Goal: Task Accomplishment & Management: Manage account settings

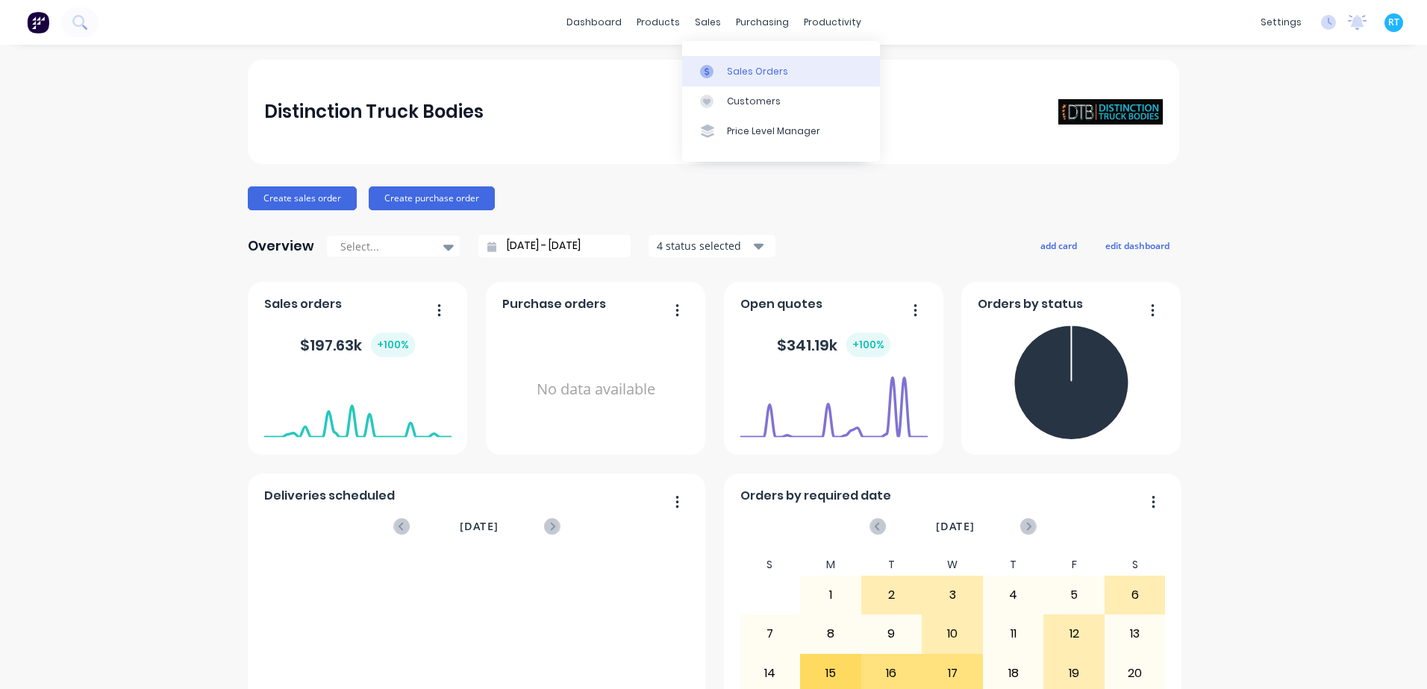
click at [733, 72] on div "Sales Orders" at bounding box center [757, 71] width 61 height 13
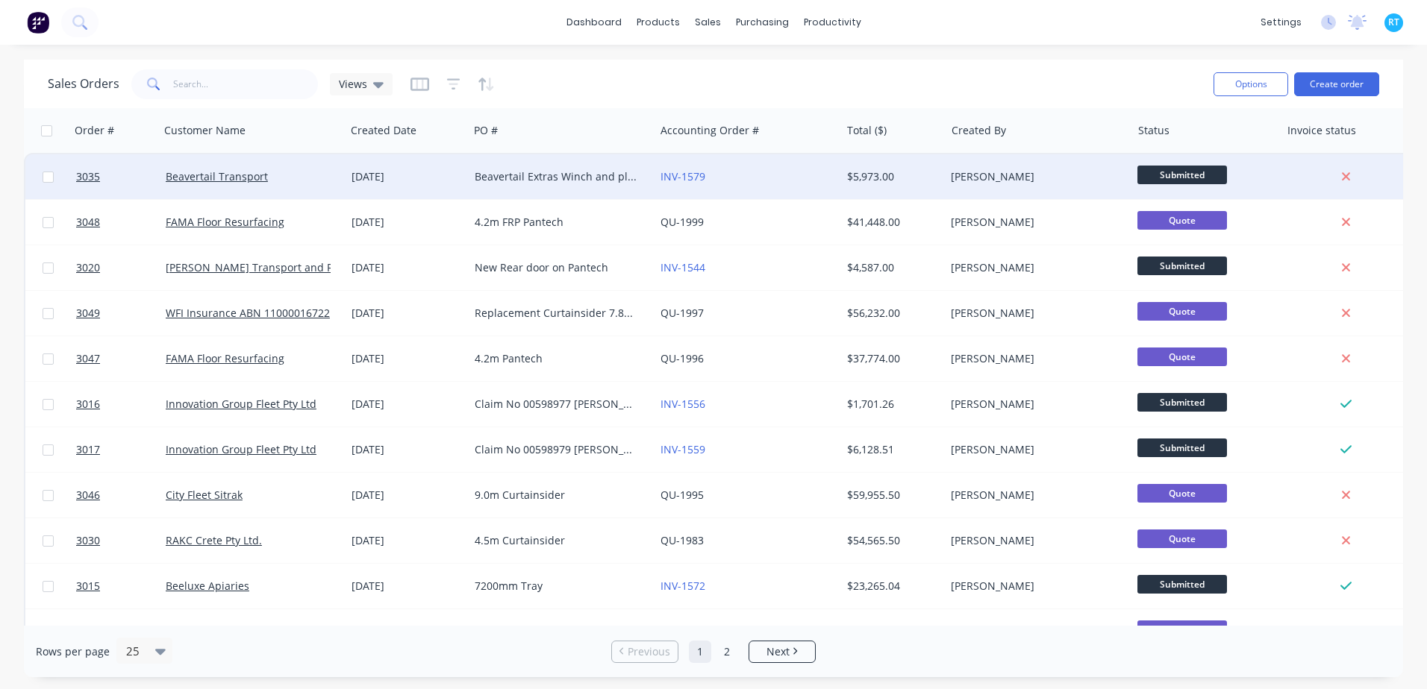
click at [521, 179] on div "Beavertail Extras Winch and plates Toolbox" at bounding box center [558, 176] width 166 height 15
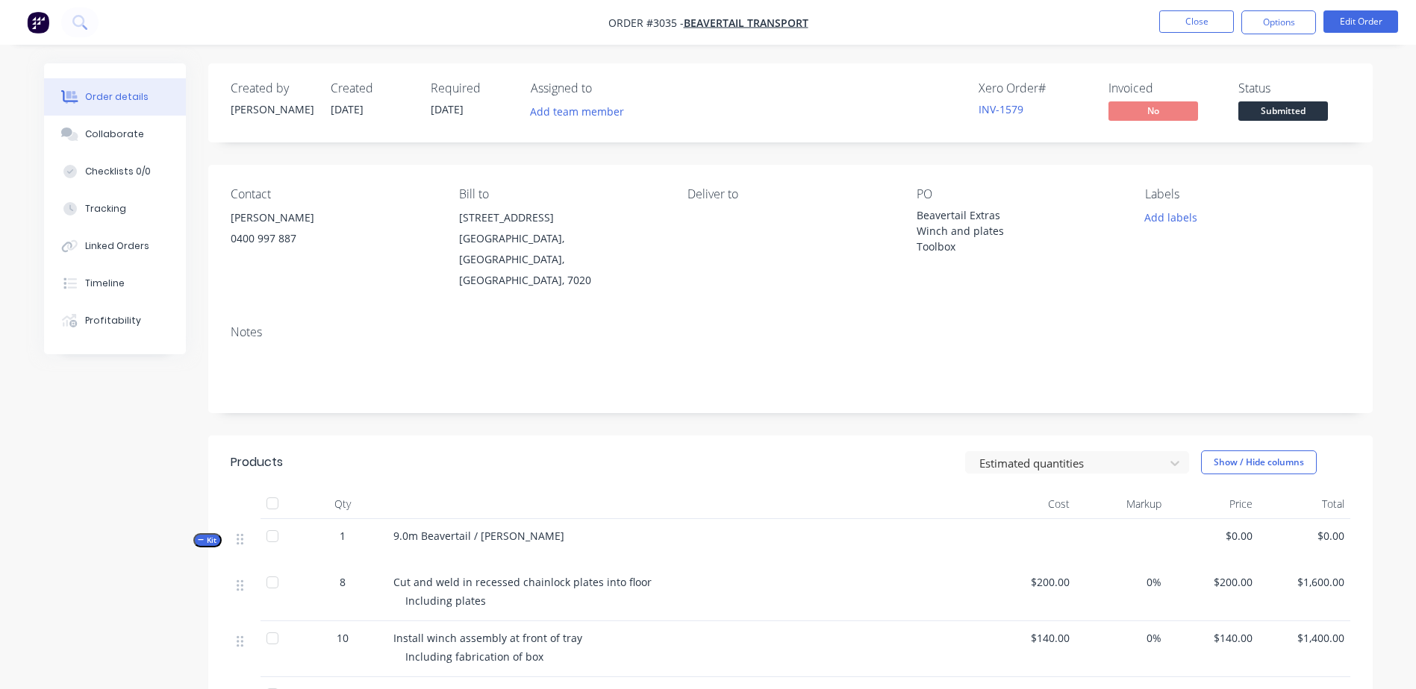
drag, startPoint x: 990, startPoint y: 58, endPoint x: 988, endPoint y: 67, distance: 9.2
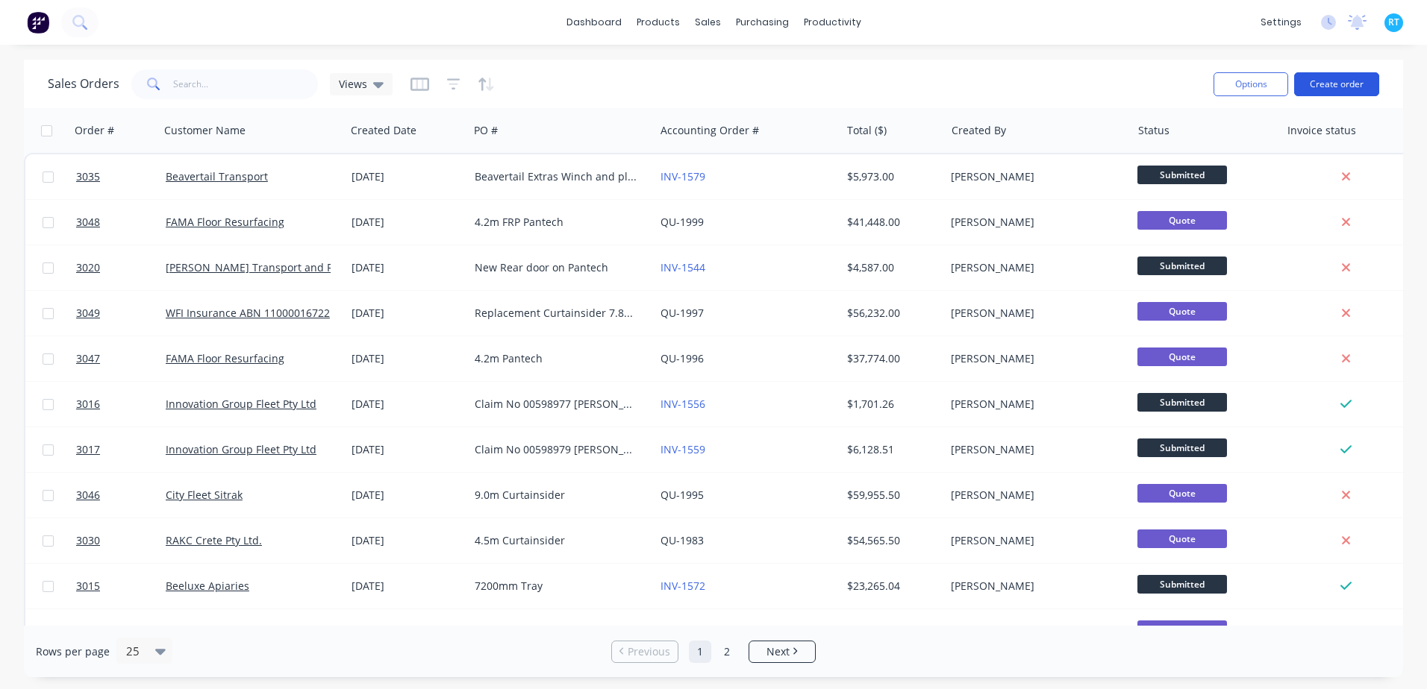
click at [1339, 79] on button "Create order" at bounding box center [1336, 84] width 85 height 24
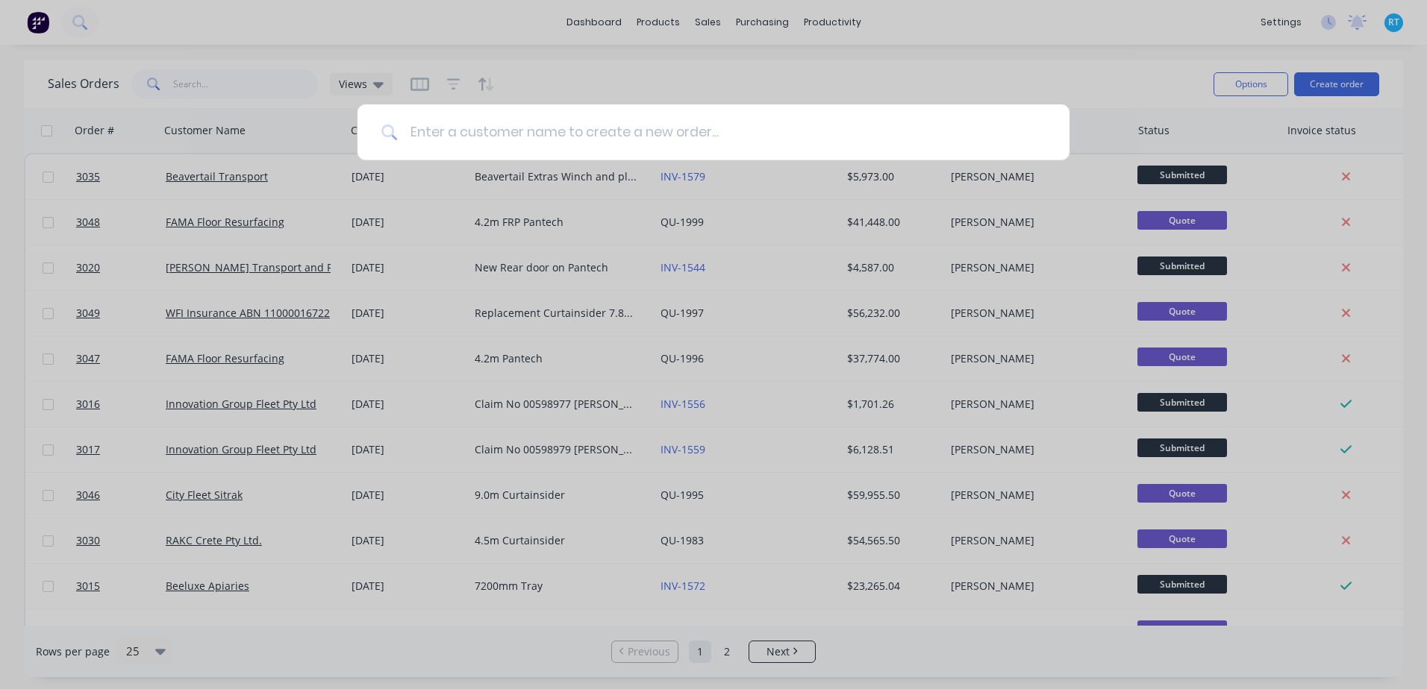
click at [864, 129] on input at bounding box center [722, 132] width 648 height 56
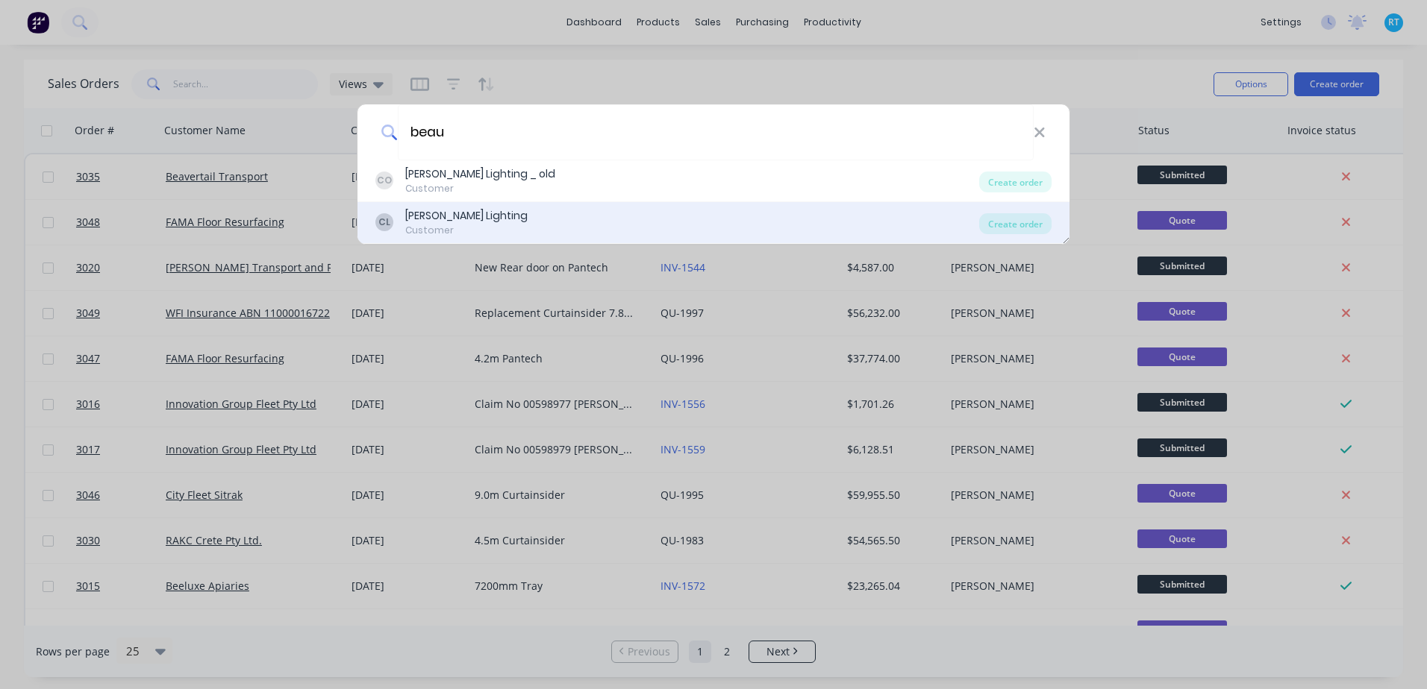
type input "beau"
click at [474, 236] on div "Customer" at bounding box center [466, 230] width 122 height 13
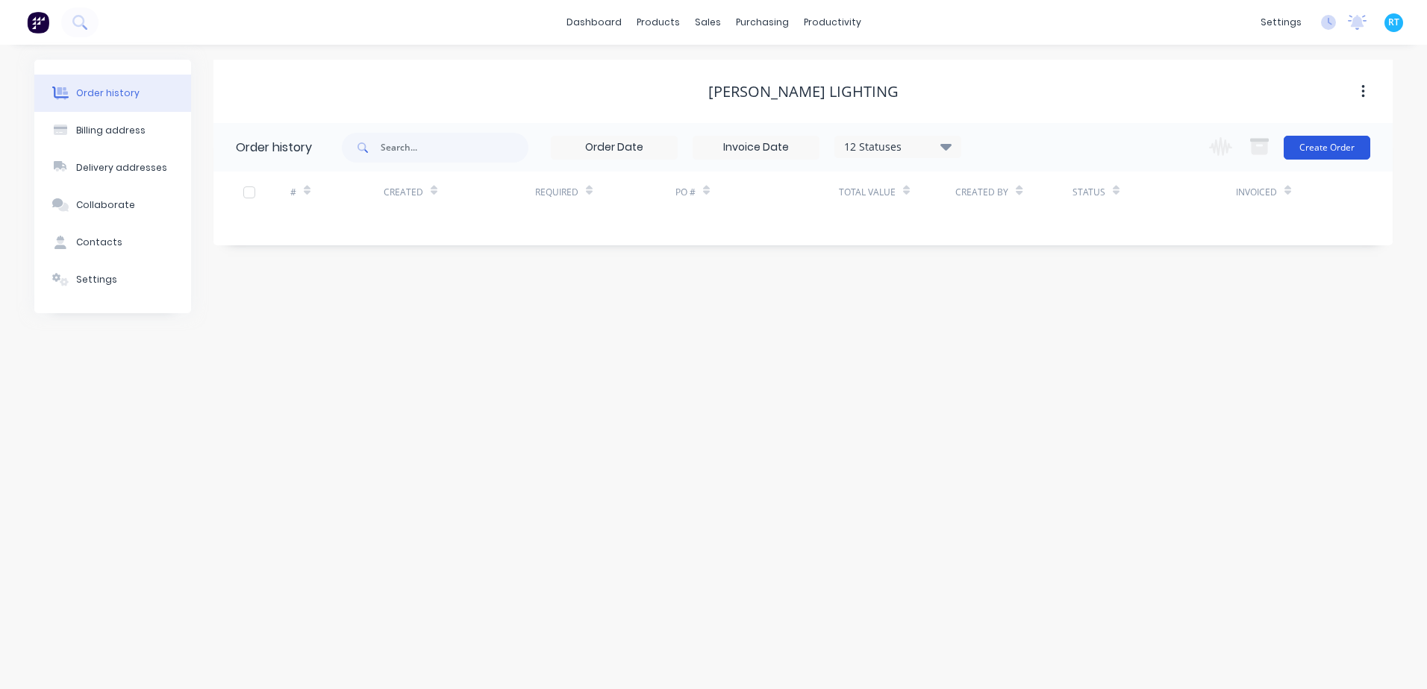
click at [1319, 141] on button "Create Order" at bounding box center [1326, 148] width 87 height 24
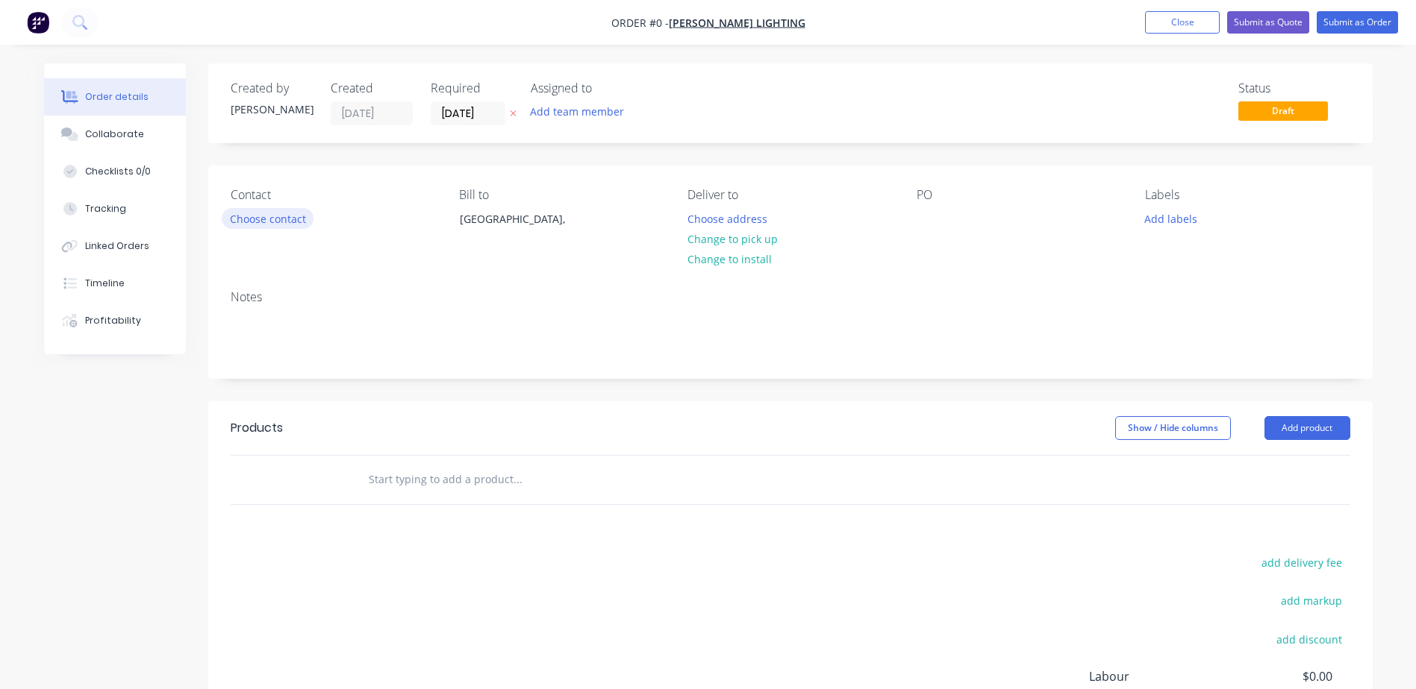
click at [297, 222] on button "Choose contact" at bounding box center [268, 218] width 92 height 20
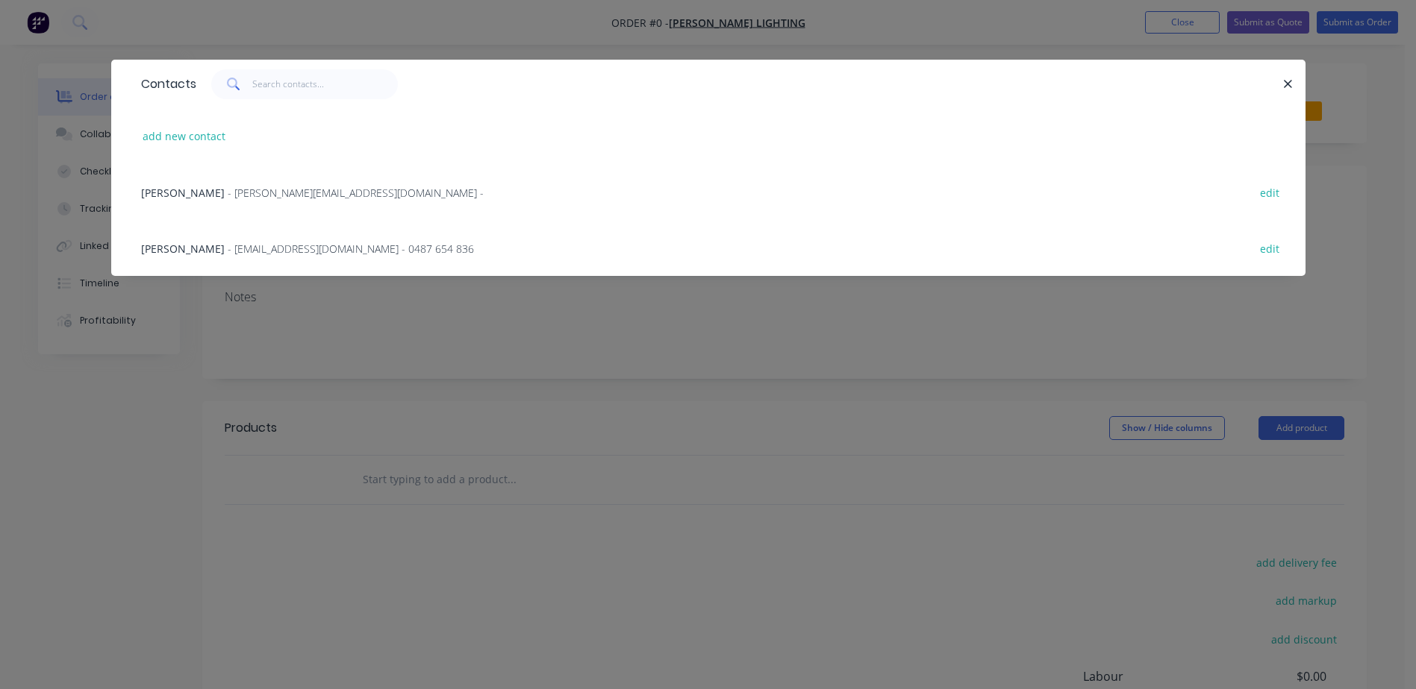
click at [310, 257] on div "Beau Selwood - selwoodbeau@gmail.com - 0487 654 836 edit" at bounding box center [708, 248] width 1149 height 56
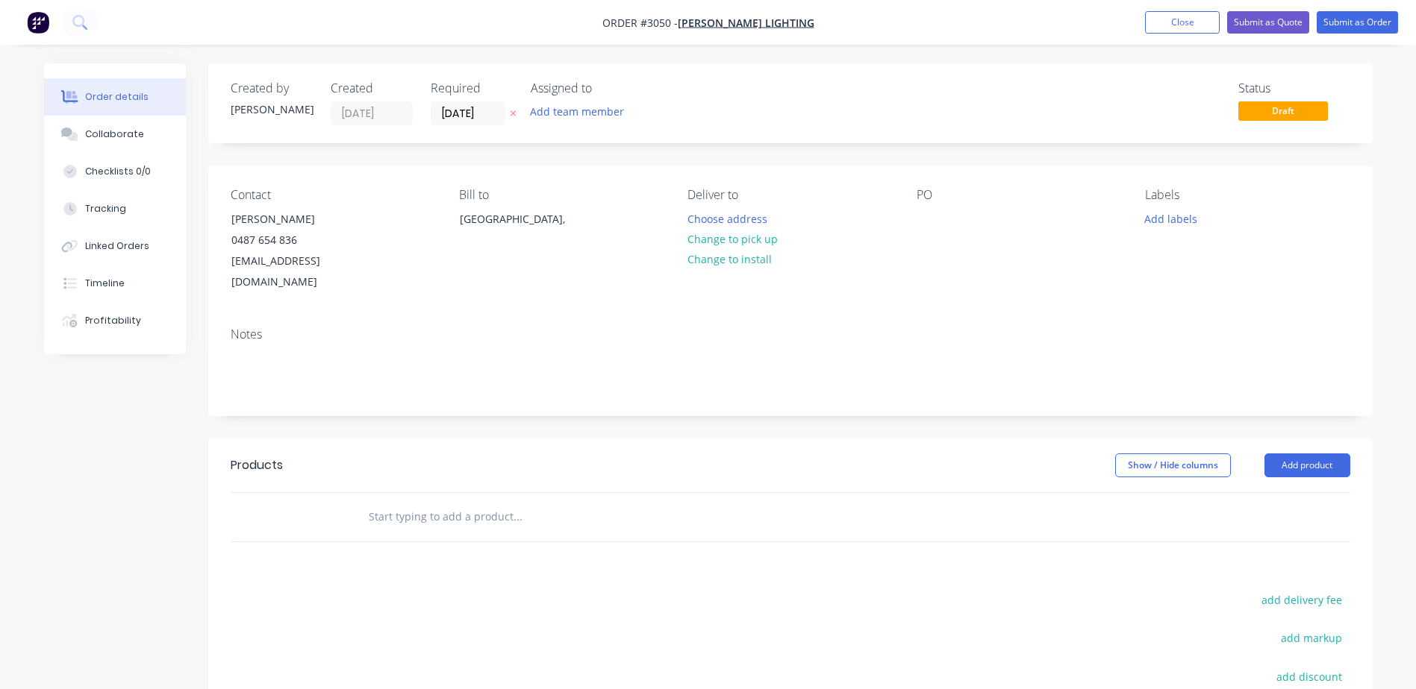
click at [582, 328] on div "Notes" at bounding box center [790, 335] width 1119 height 14
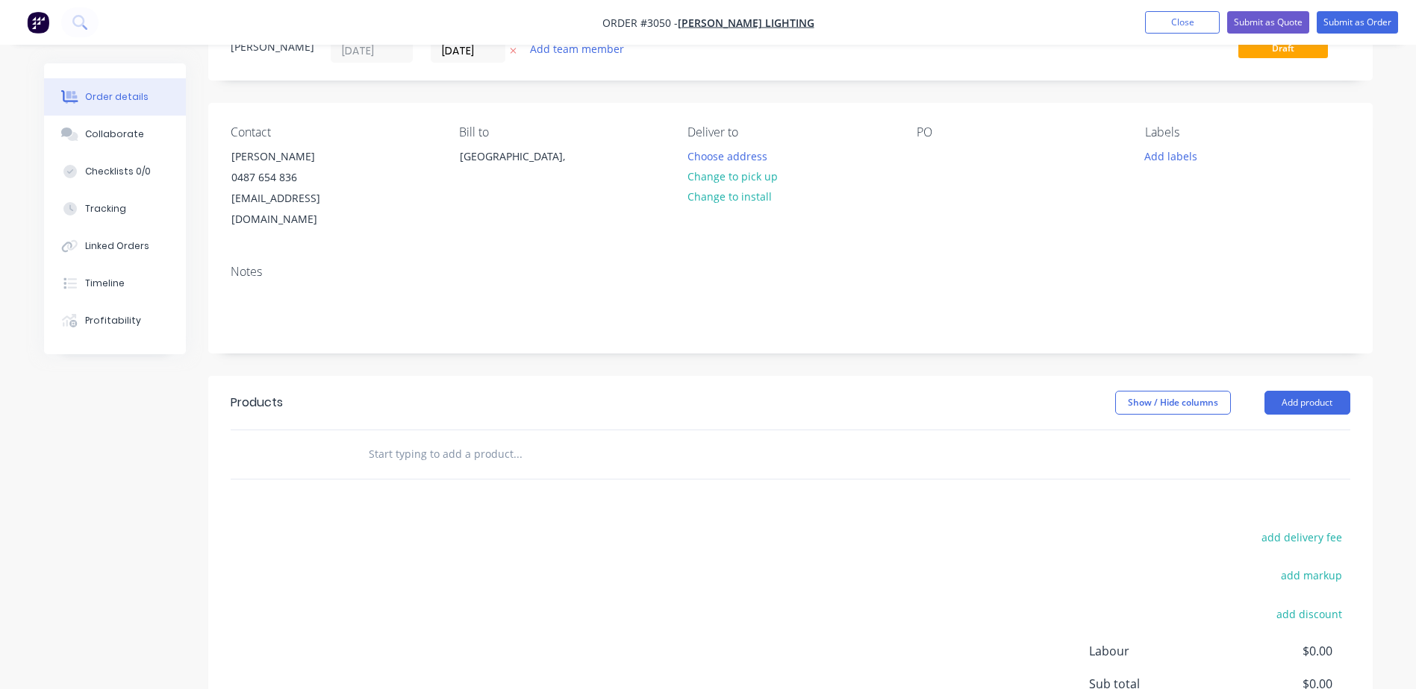
scroll to position [149, 0]
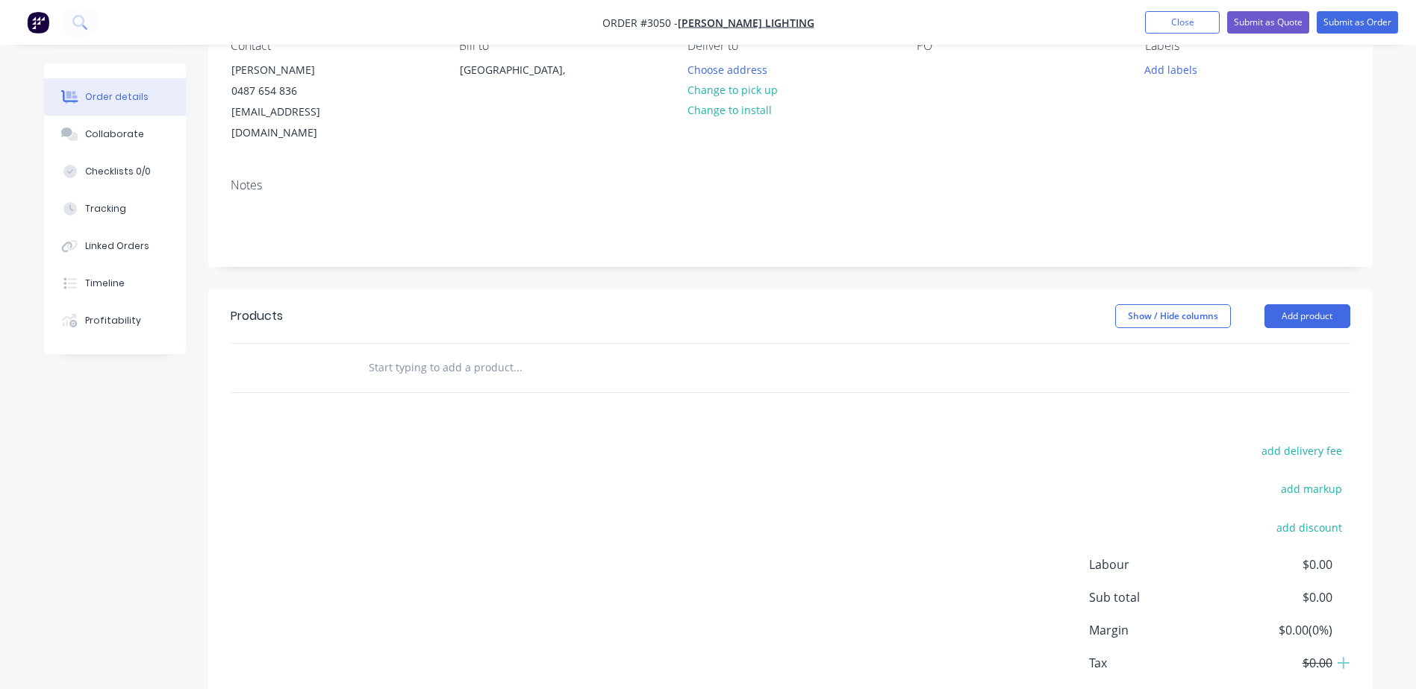
click at [537, 344] on div at bounding box center [618, 368] width 537 height 49
click at [1301, 304] on button "Add product" at bounding box center [1307, 316] width 86 height 24
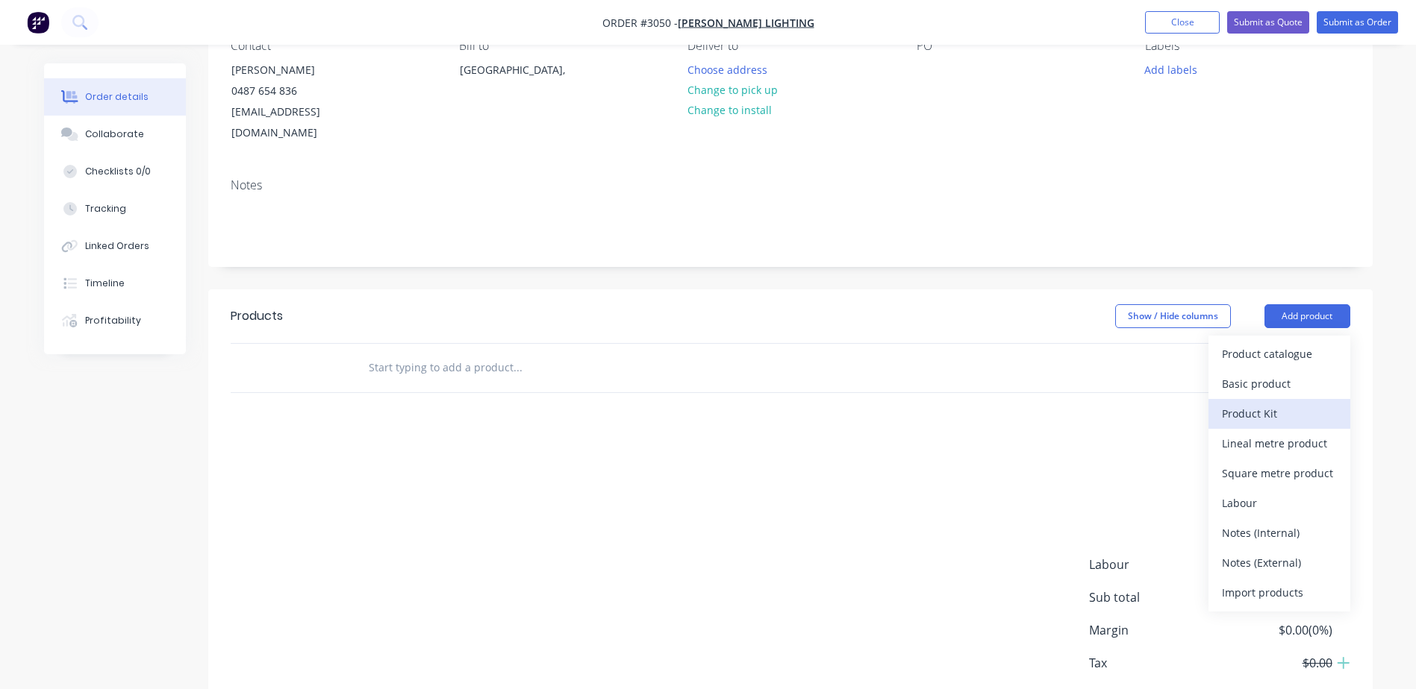
click at [1246, 403] on div "Product Kit" at bounding box center [1279, 414] width 115 height 22
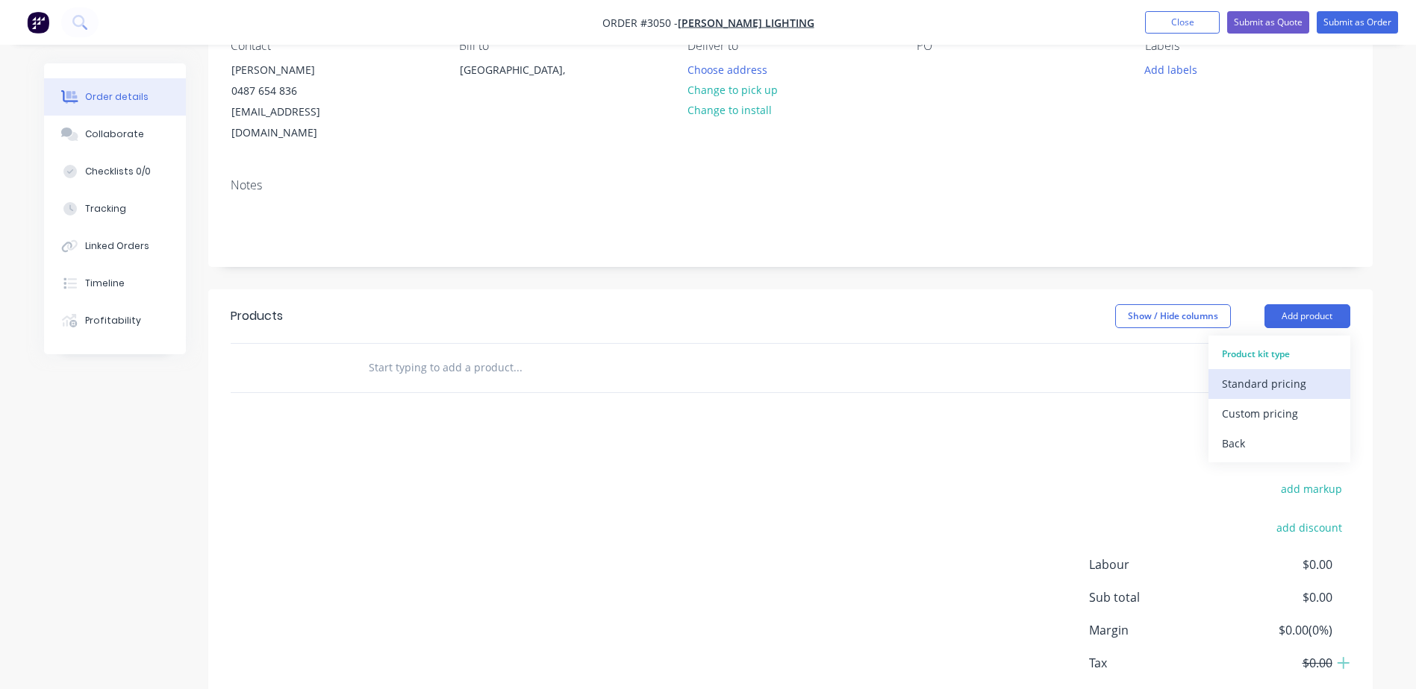
click at [1242, 369] on button "Standard pricing" at bounding box center [1279, 384] width 142 height 30
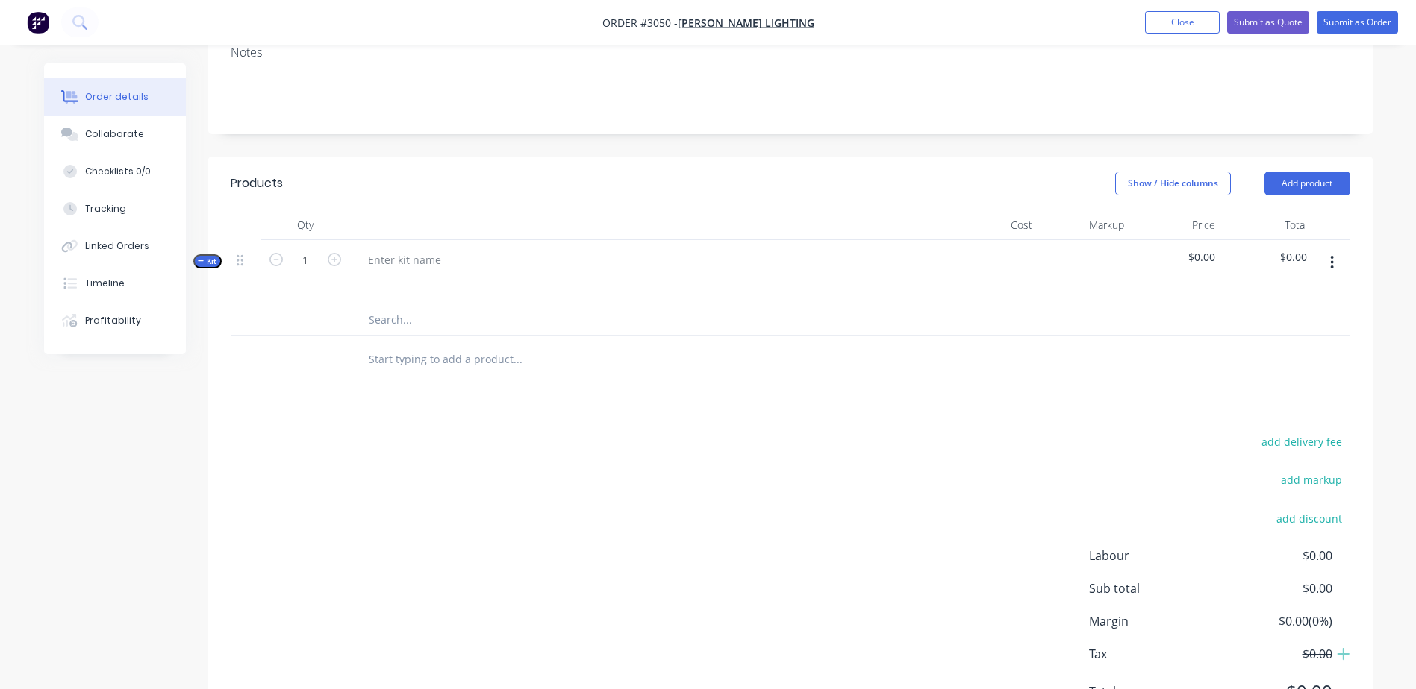
scroll to position [298, 0]
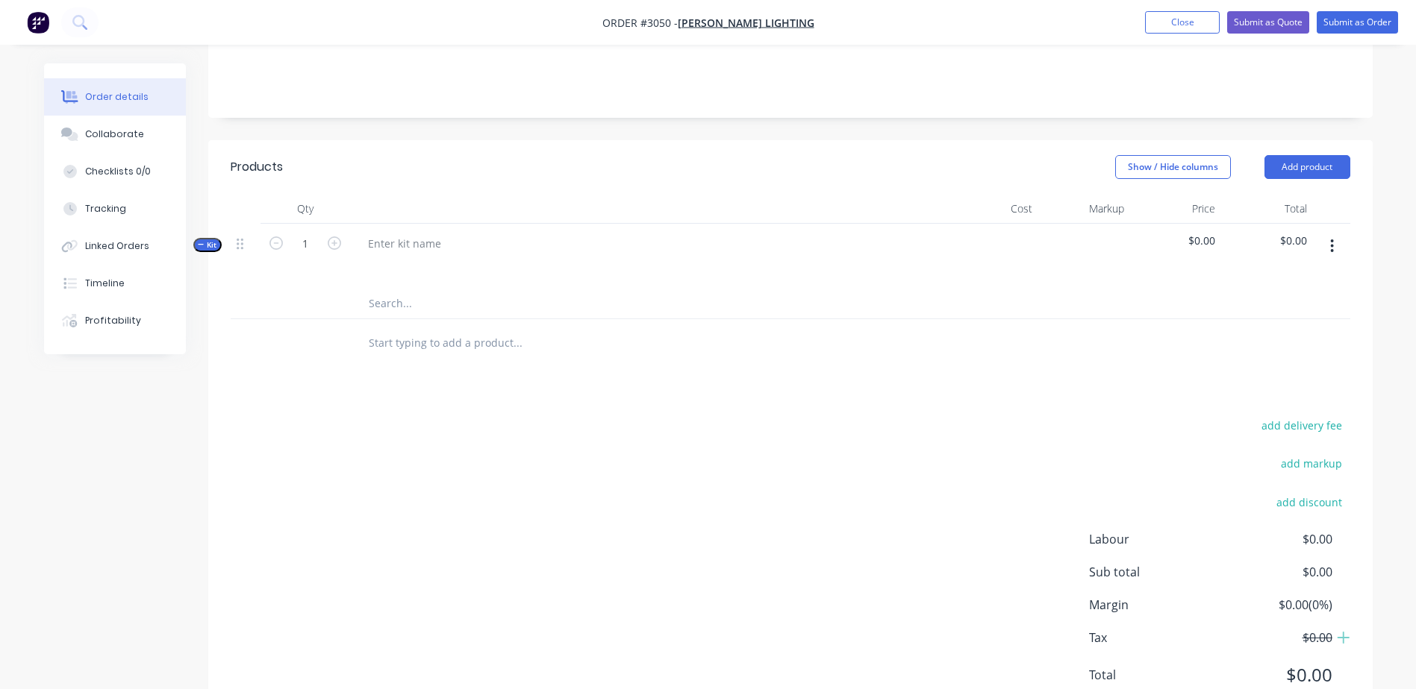
click at [434, 224] on div at bounding box center [648, 256] width 597 height 65
click at [412, 233] on div at bounding box center [404, 244] width 97 height 22
drag, startPoint x: 518, startPoint y: 218, endPoint x: 326, endPoint y: 217, distance: 191.8
click at [326, 224] on div "Kit 1 Installation of isolation switch $0.00 $0.00" at bounding box center [790, 256] width 1119 height 65
click at [518, 328] on input "text" at bounding box center [517, 343] width 298 height 30
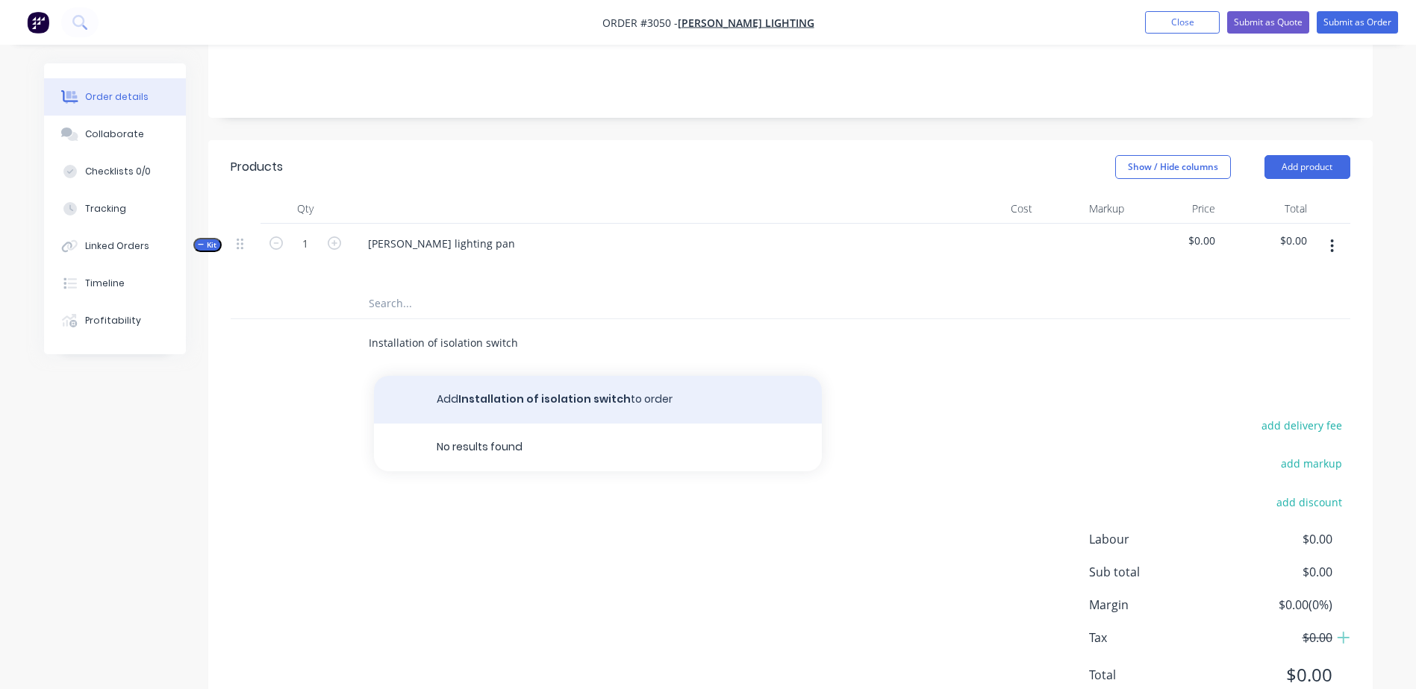
type input "Installation of isolation switch"
click at [540, 376] on button "Add Installation of isolation switch to order" at bounding box center [598, 400] width 448 height 48
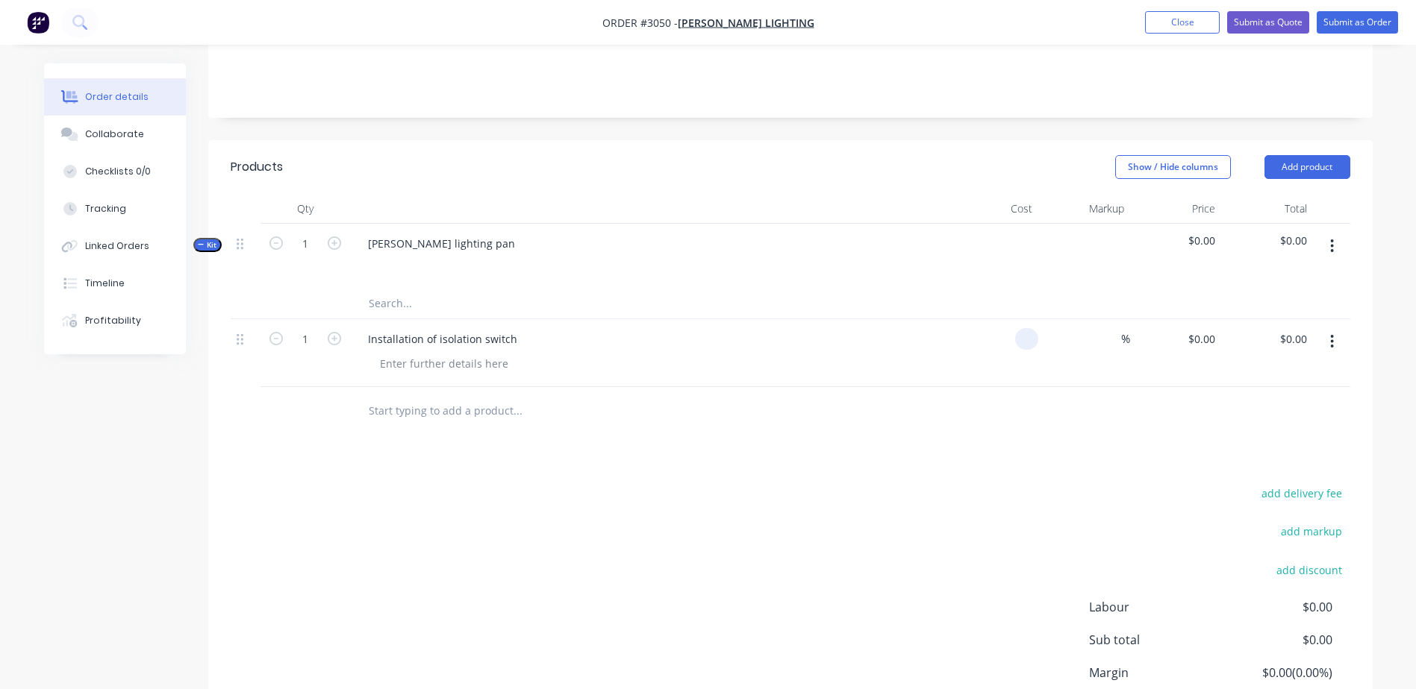
click at [1022, 328] on input at bounding box center [1029, 339] width 17 height 22
type input "2"
type input "$140.00"
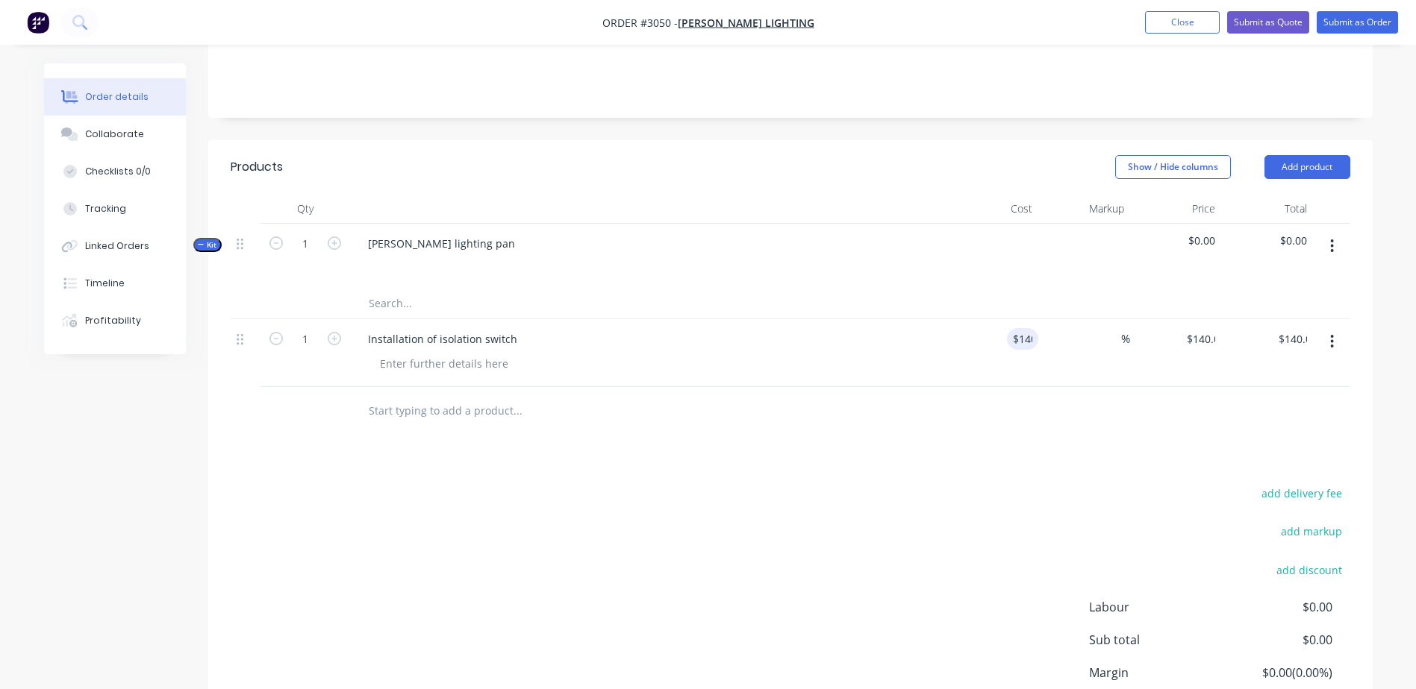
click at [702, 543] on div "add delivery fee add markup add discount Labour $0.00 Sub total $0.00 Margin $0…" at bounding box center [790, 628] width 1119 height 288
click at [333, 332] on icon "button" at bounding box center [334, 338] width 13 height 13
type input "2"
type input "$280.00"
click at [710, 516] on div "add delivery fee add markup add discount Labour $0.00 Sub total $280.00 Margin …" at bounding box center [790, 628] width 1119 height 288
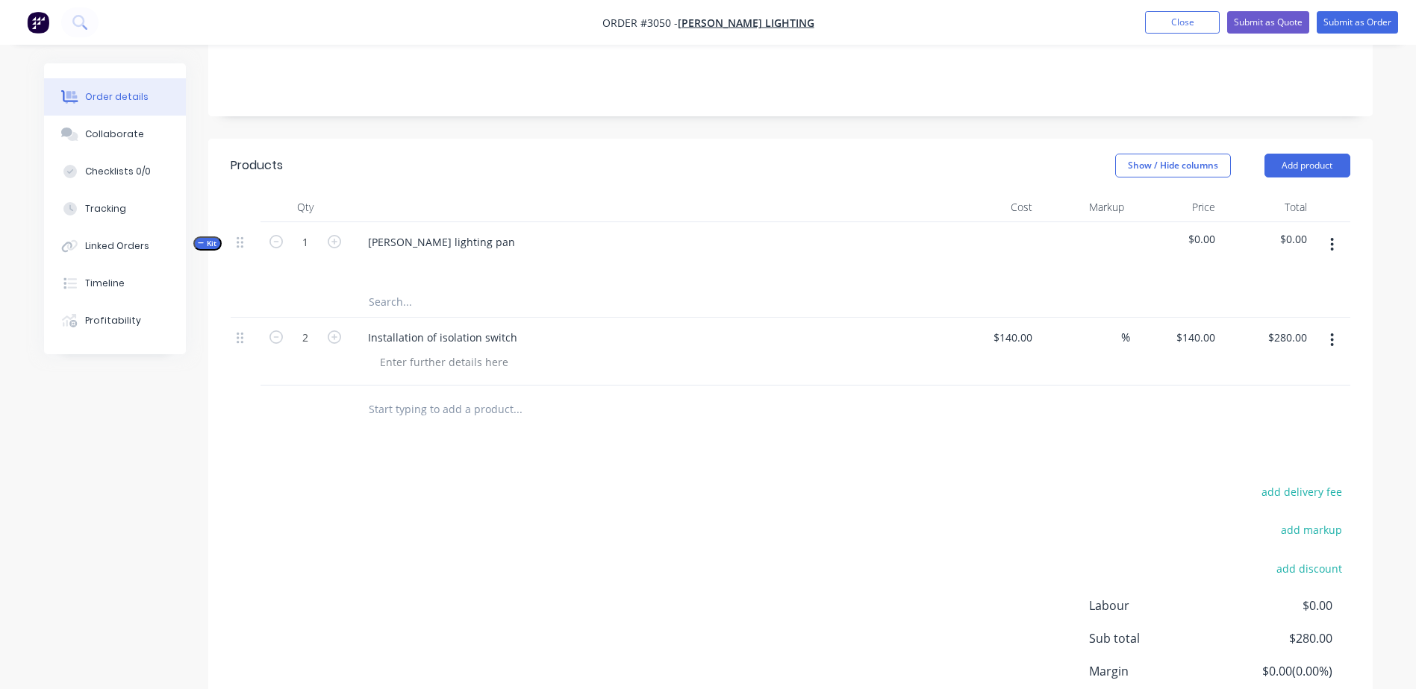
scroll to position [373, 0]
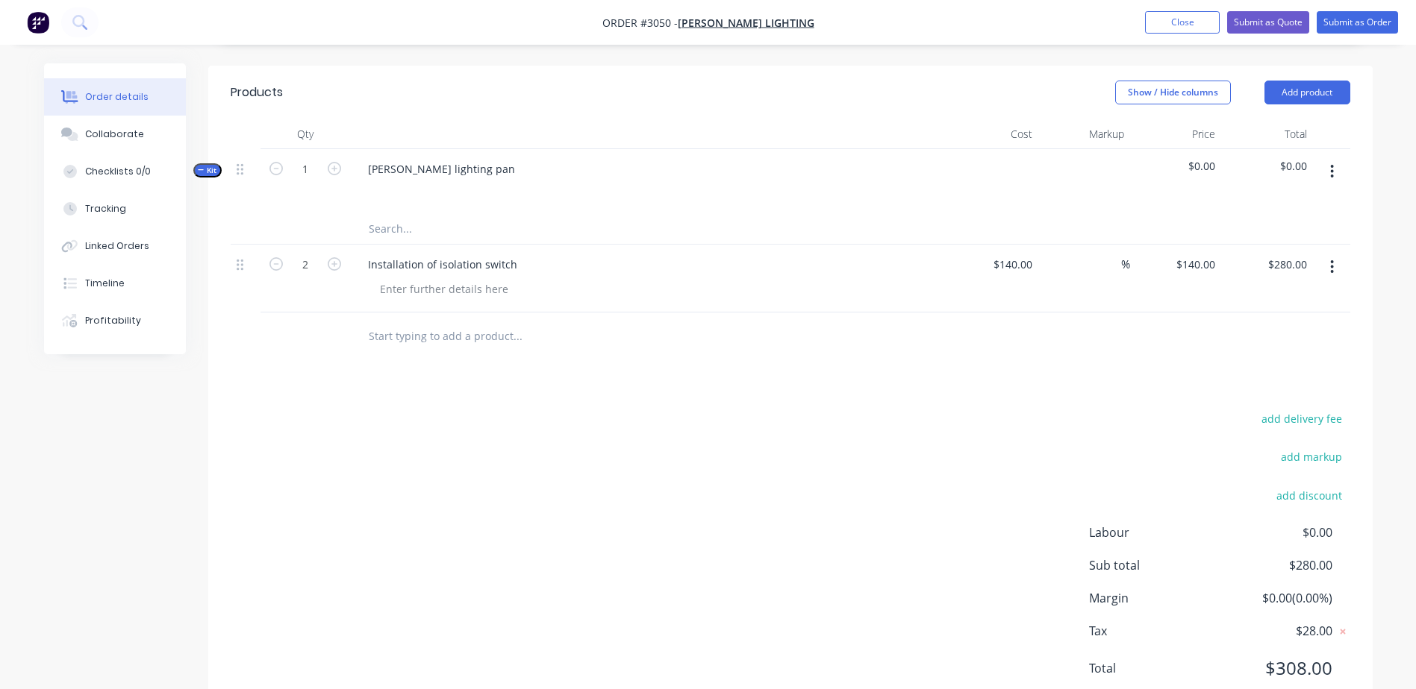
click at [491, 322] on input "text" at bounding box center [517, 337] width 298 height 30
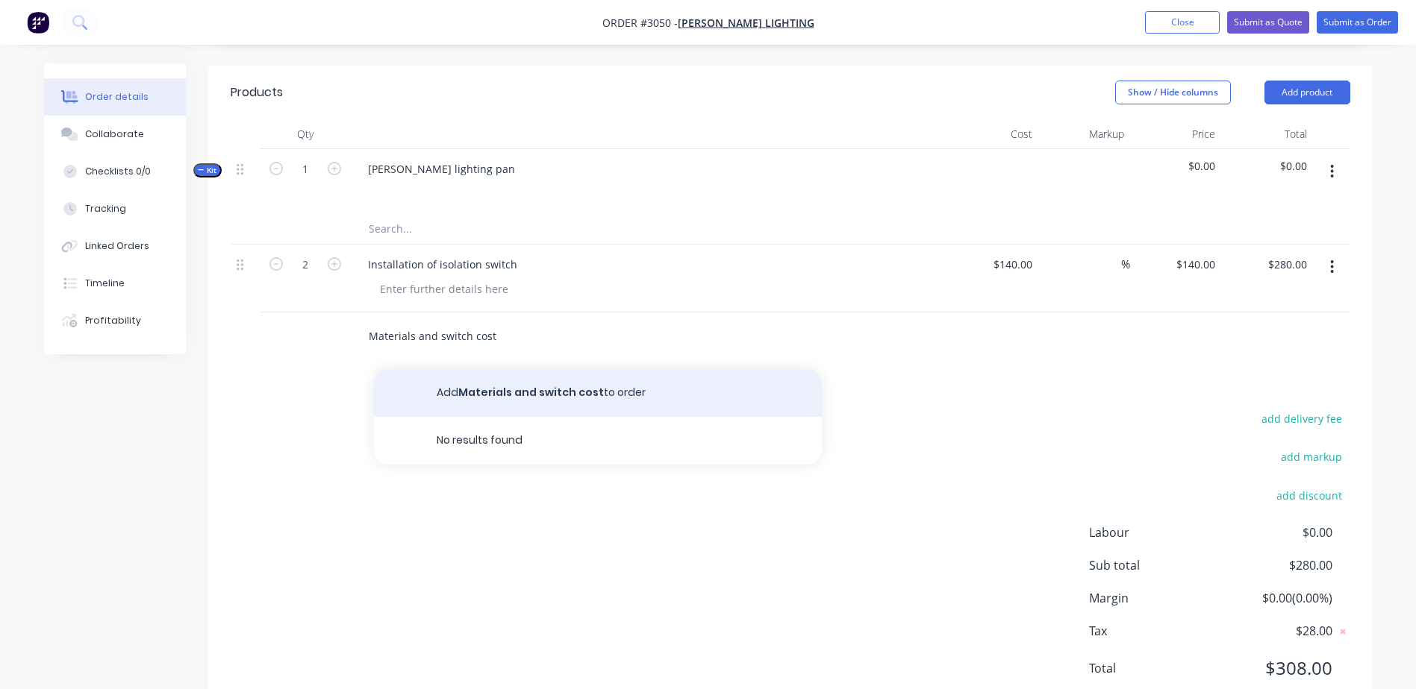
type input "Materials and switch cost"
click at [589, 372] on button "Add Materials and switch cost to order" at bounding box center [598, 393] width 448 height 48
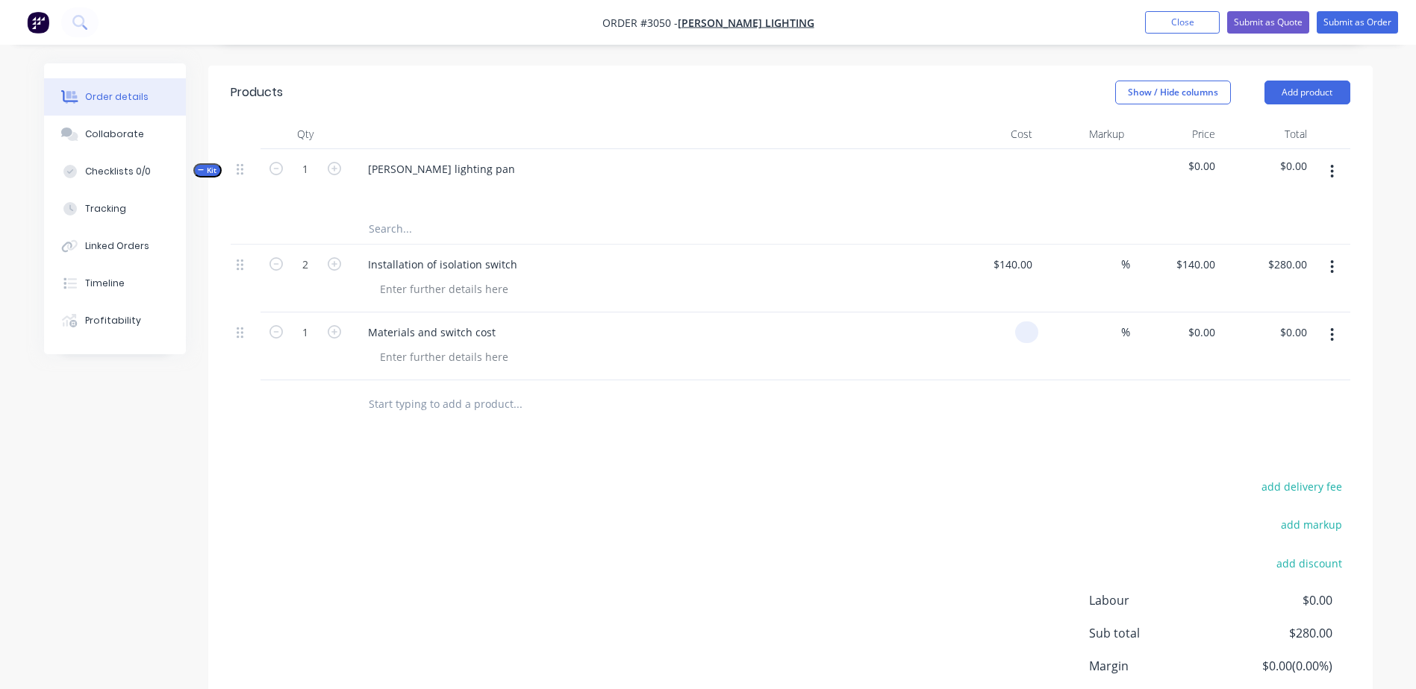
click at [1028, 322] on input at bounding box center [1029, 333] width 17 height 22
type input "4"
type input "$50.00"
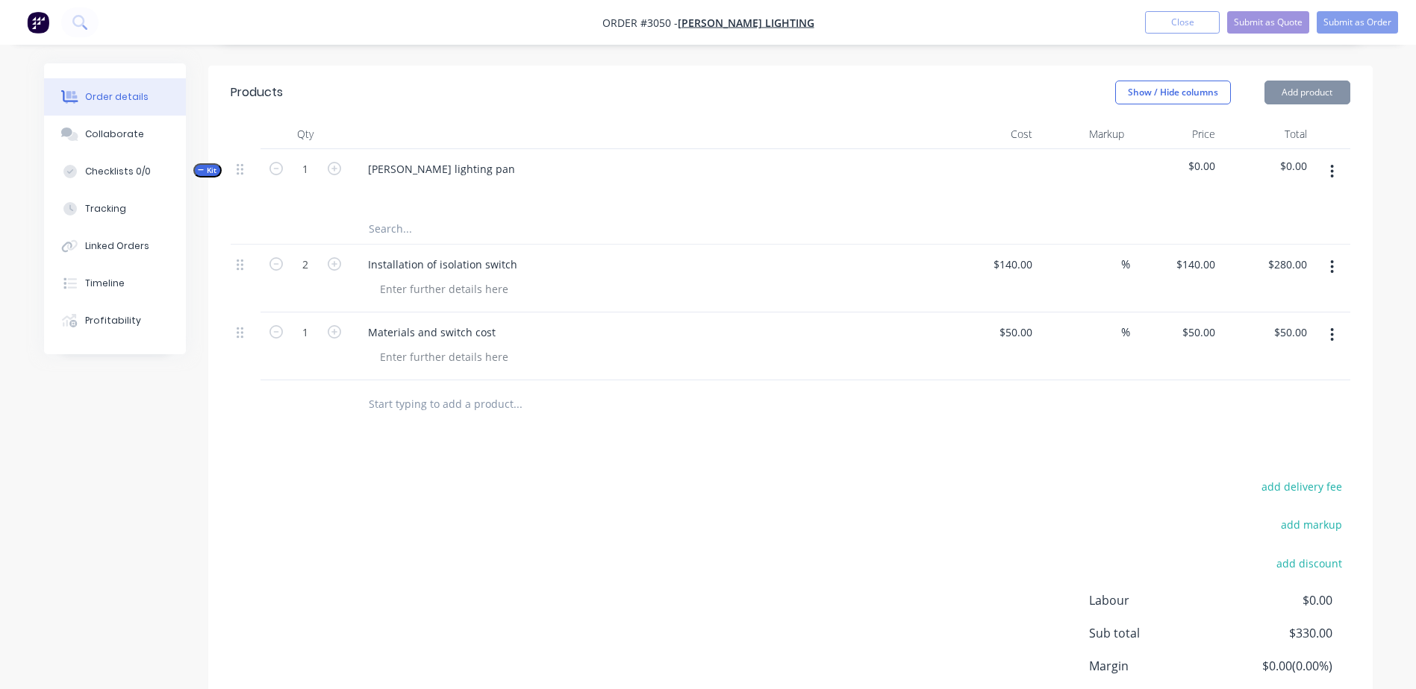
click at [991, 397] on div at bounding box center [790, 405] width 1119 height 49
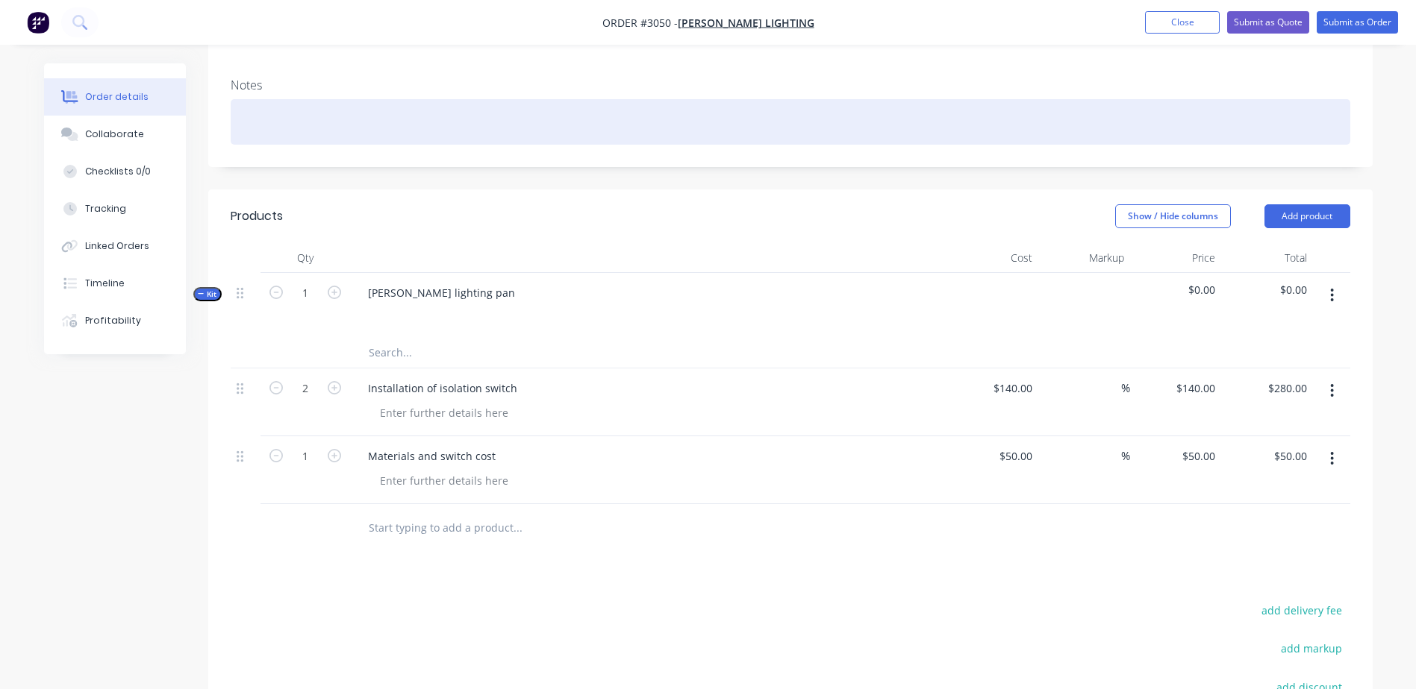
scroll to position [248, 0]
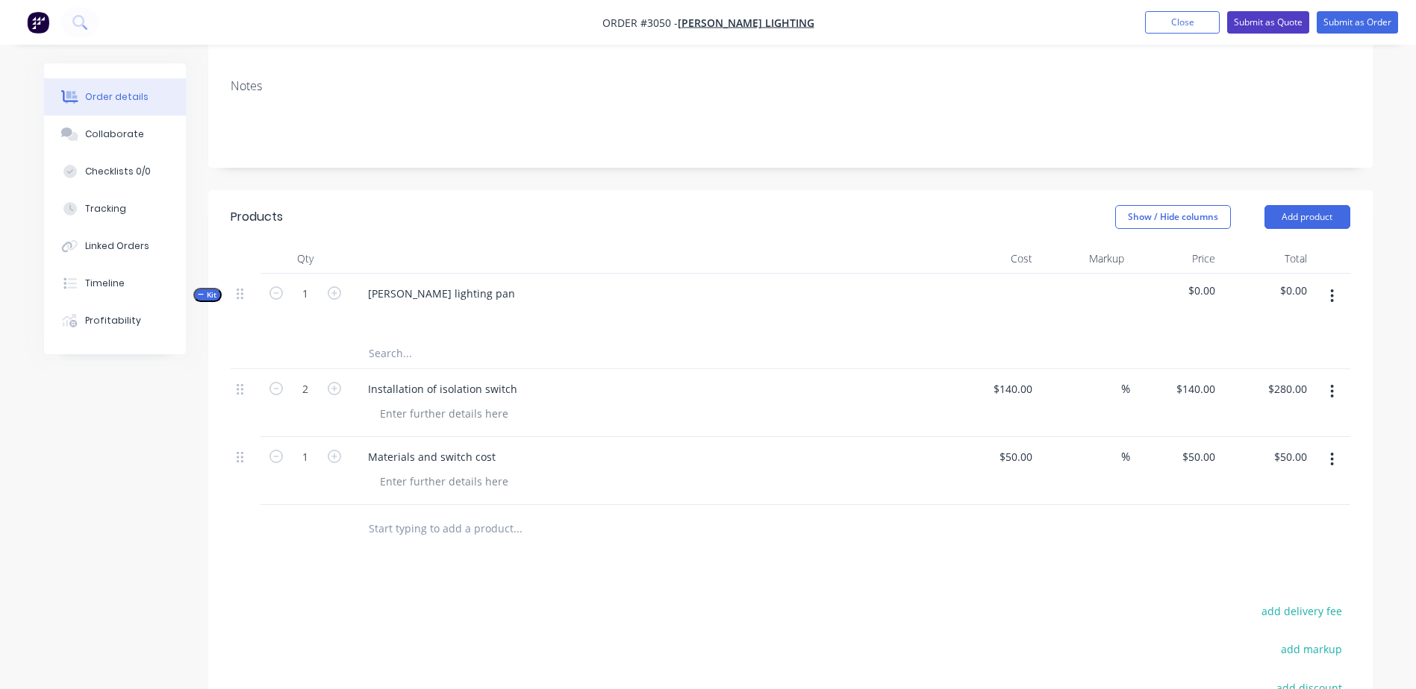
click at [1264, 16] on button "Submit as Quote" at bounding box center [1268, 22] width 82 height 22
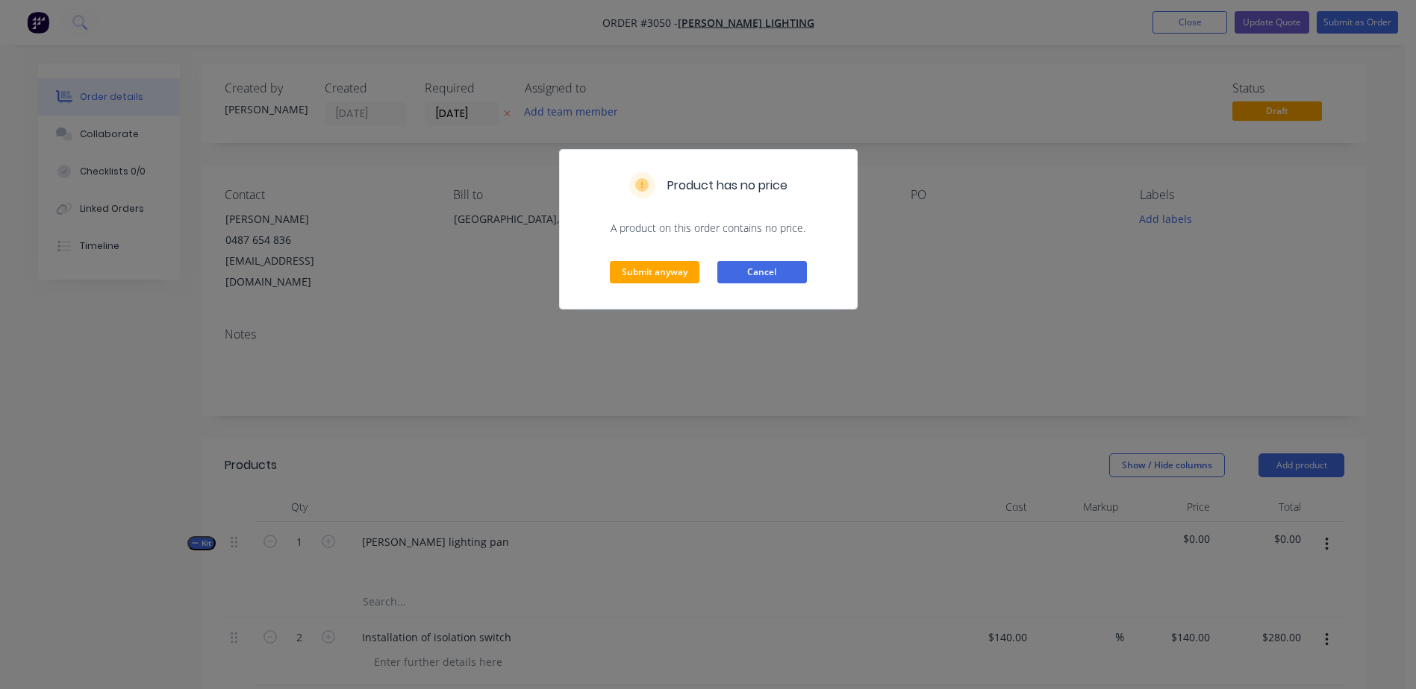
click at [760, 277] on button "Cancel" at bounding box center [762, 272] width 90 height 22
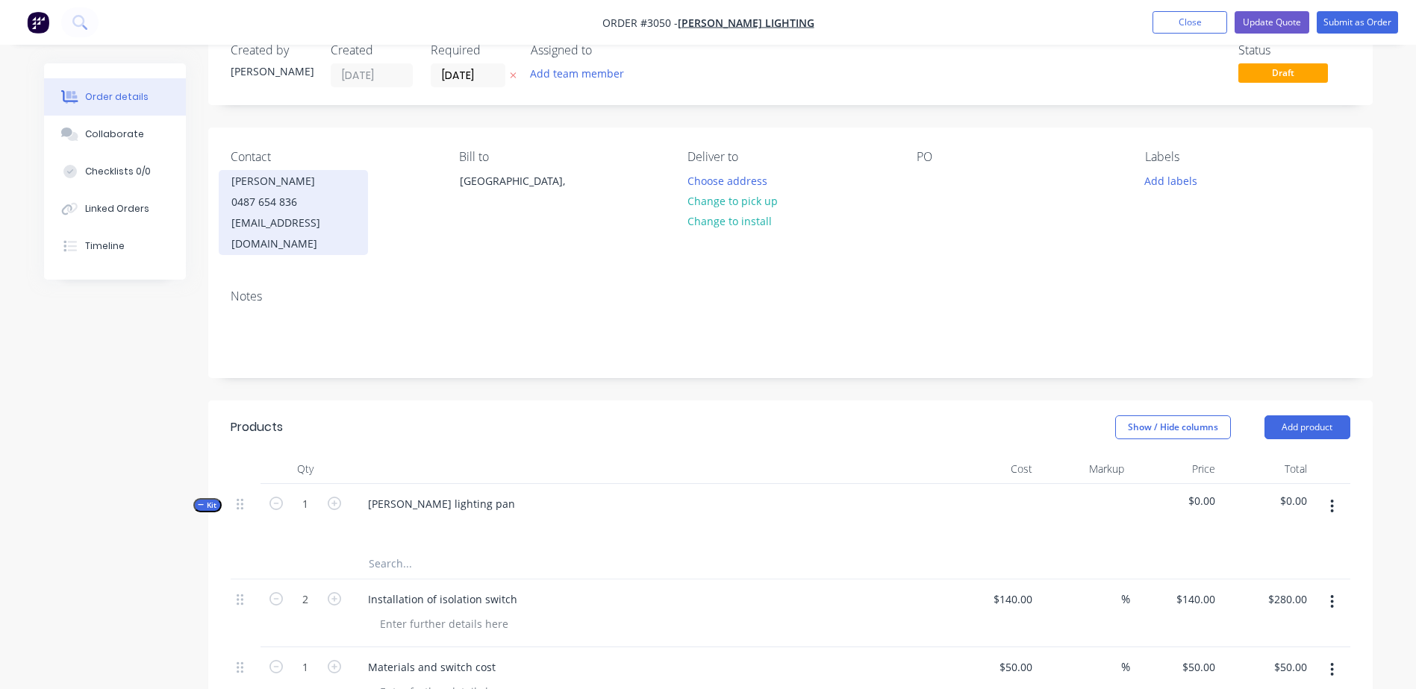
scroll to position [75, 0]
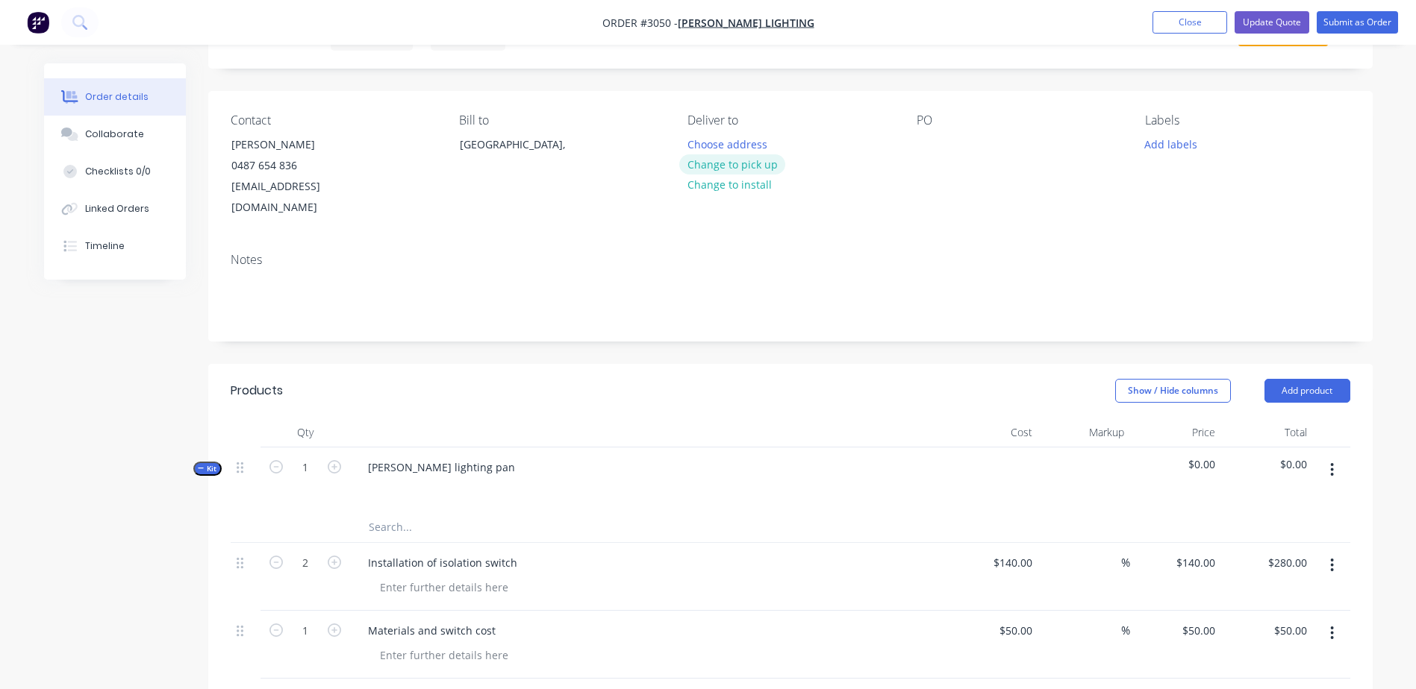
click at [769, 157] on button "Change to pick up" at bounding box center [732, 164] width 106 height 20
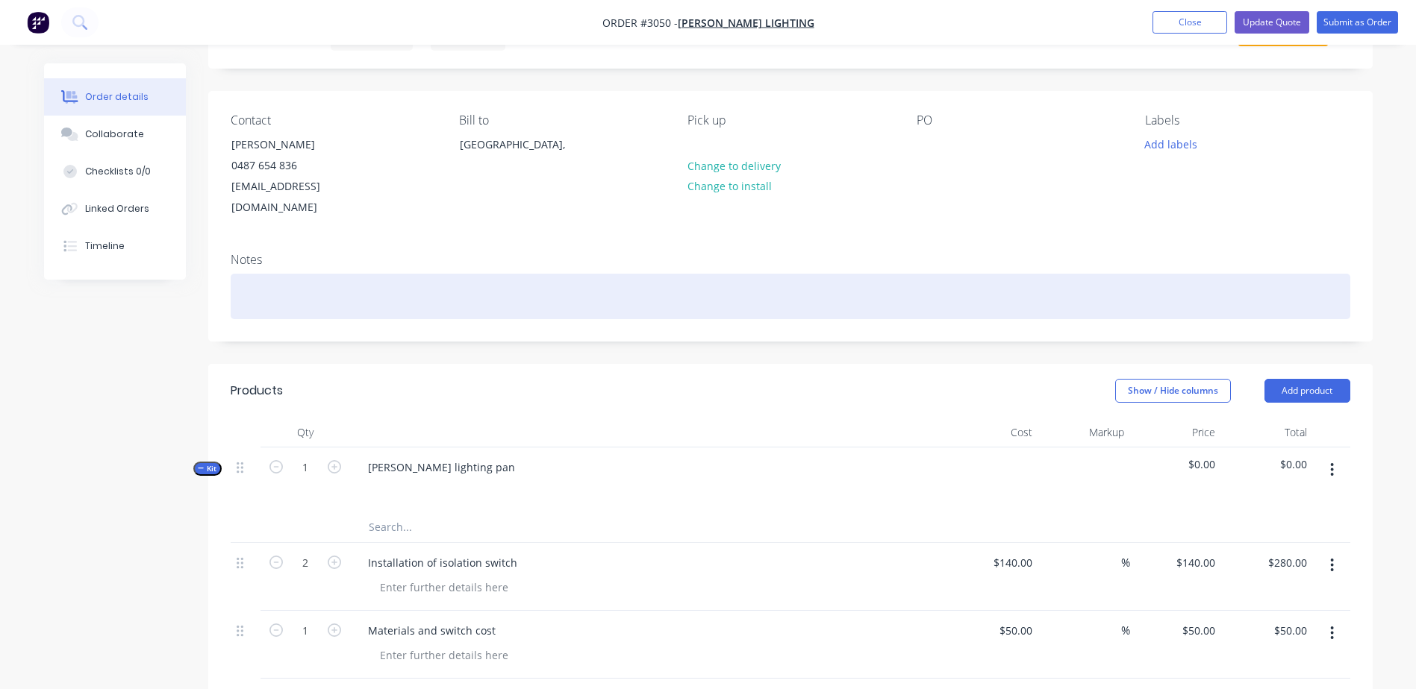
click at [898, 286] on div at bounding box center [790, 297] width 1119 height 46
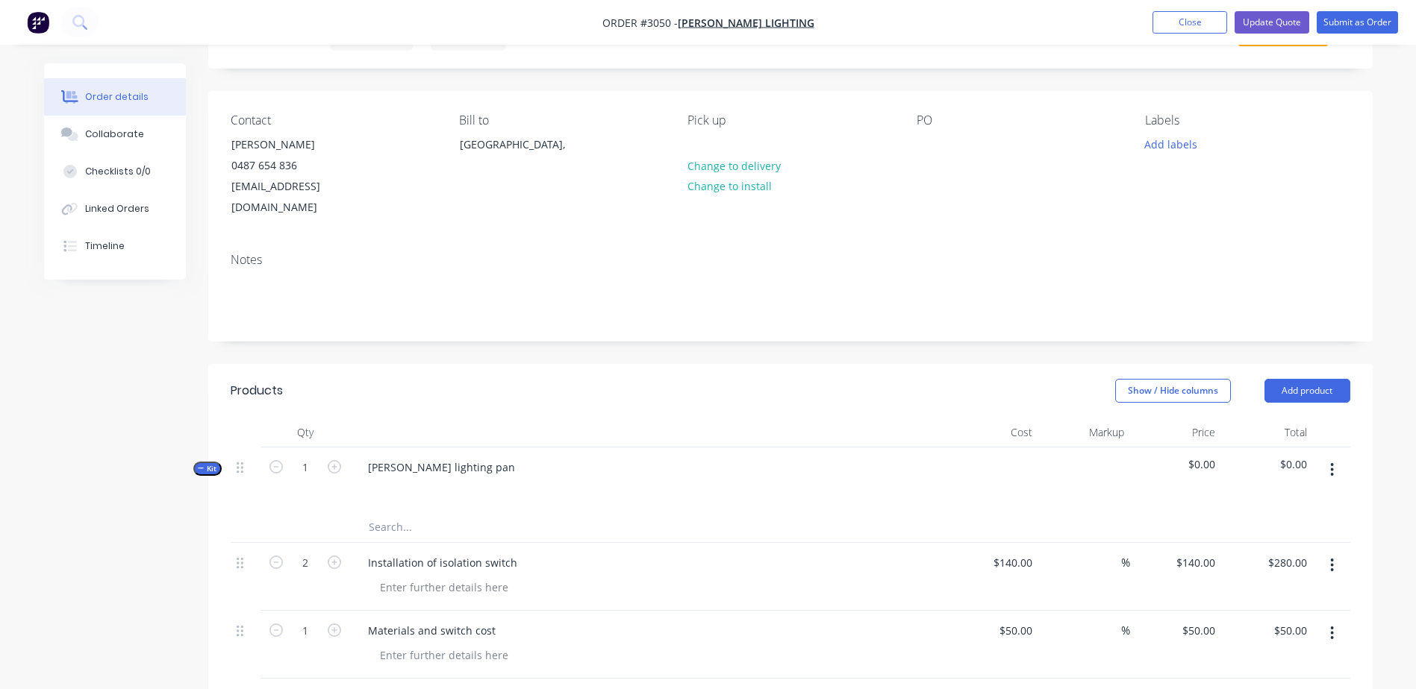
click at [481, 339] on div "Created by Riley Created 29/09/25 Required 29/09/25 Assigned to Add team member…" at bounding box center [790, 537] width 1164 height 1097
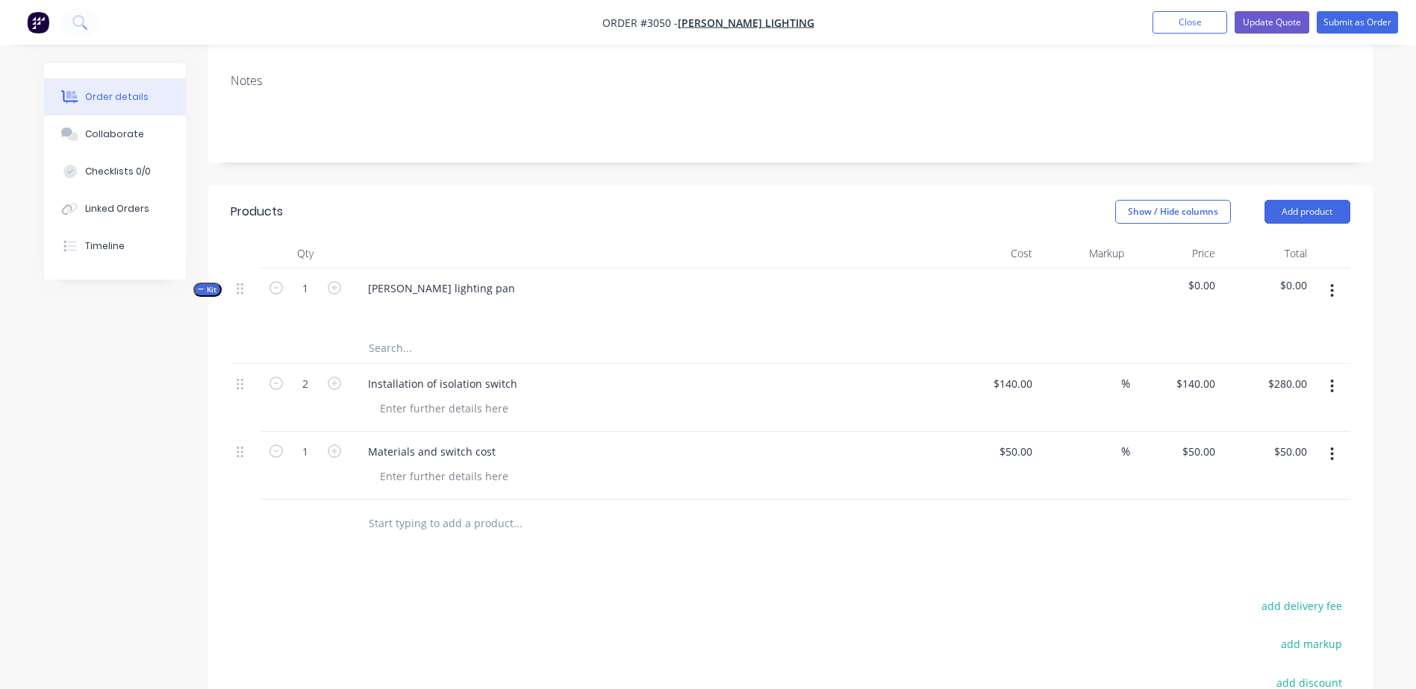
scroll to position [248, 0]
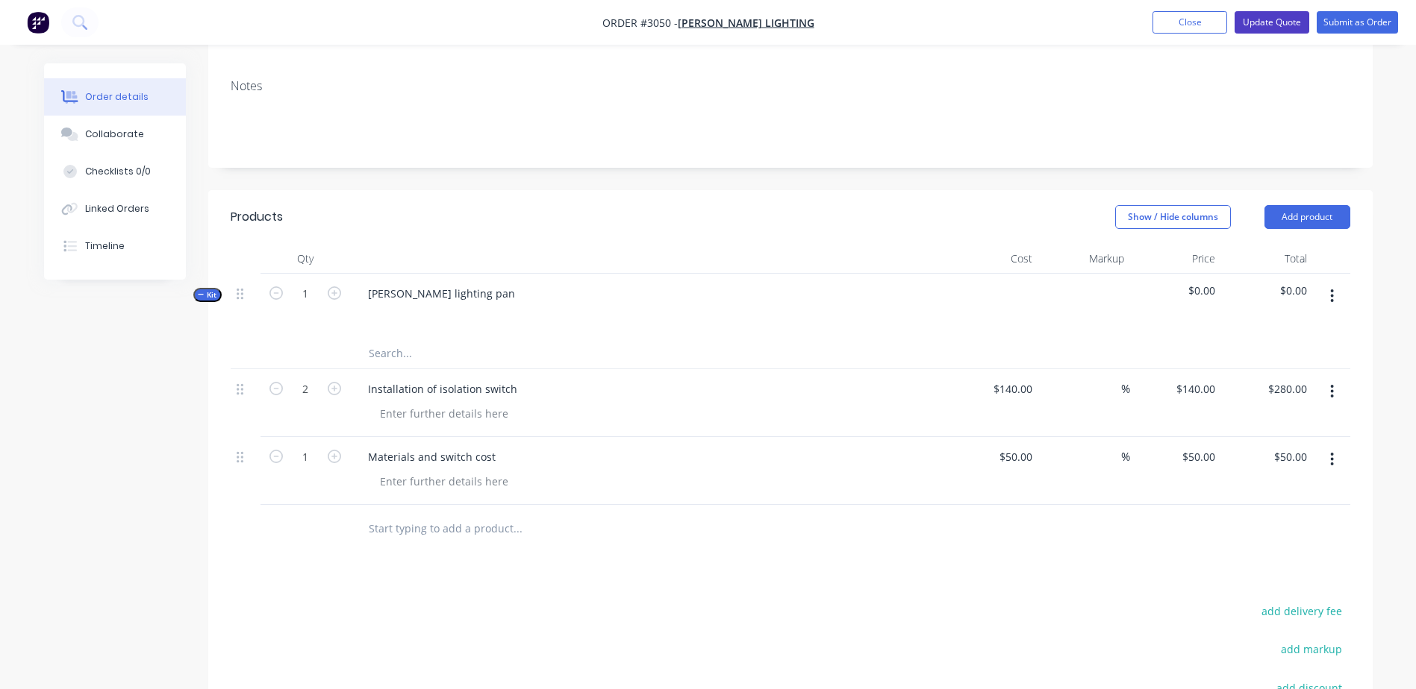
click at [1293, 19] on button "Update Quote" at bounding box center [1271, 22] width 75 height 22
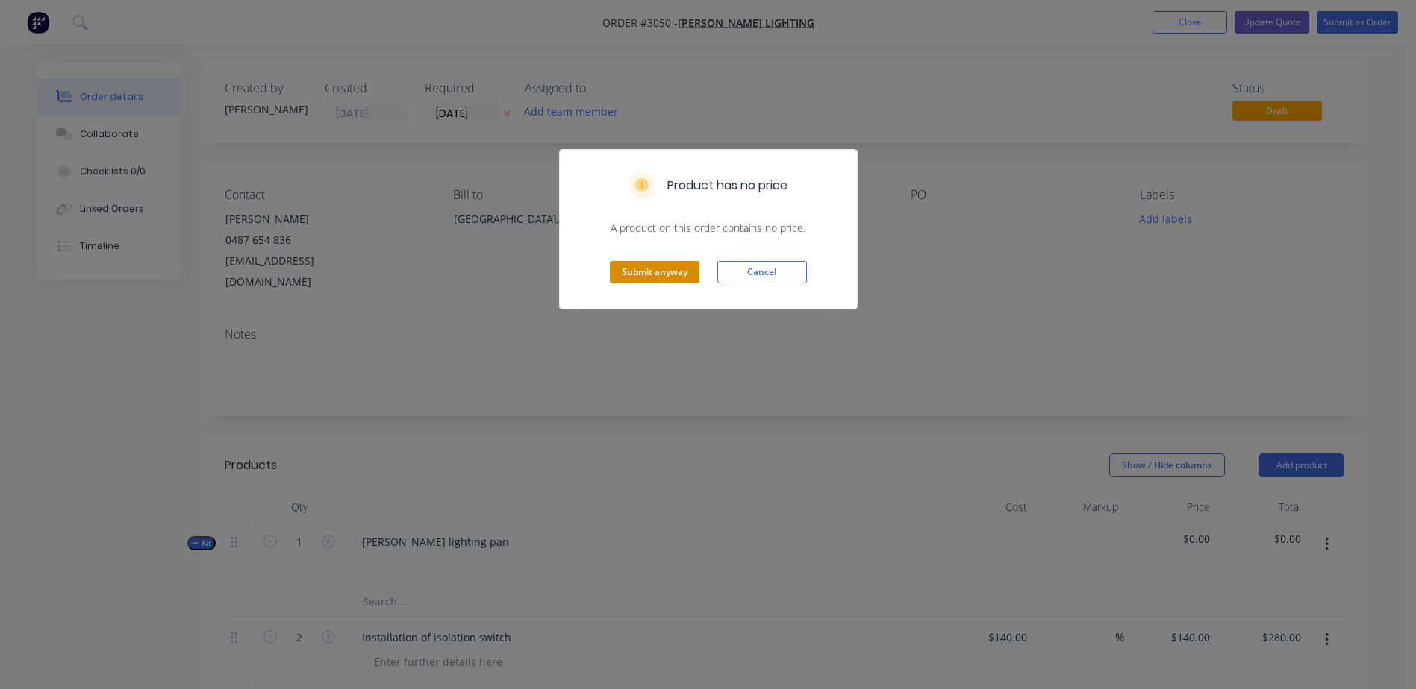
click at [675, 271] on button "Submit anyway" at bounding box center [655, 272] width 90 height 22
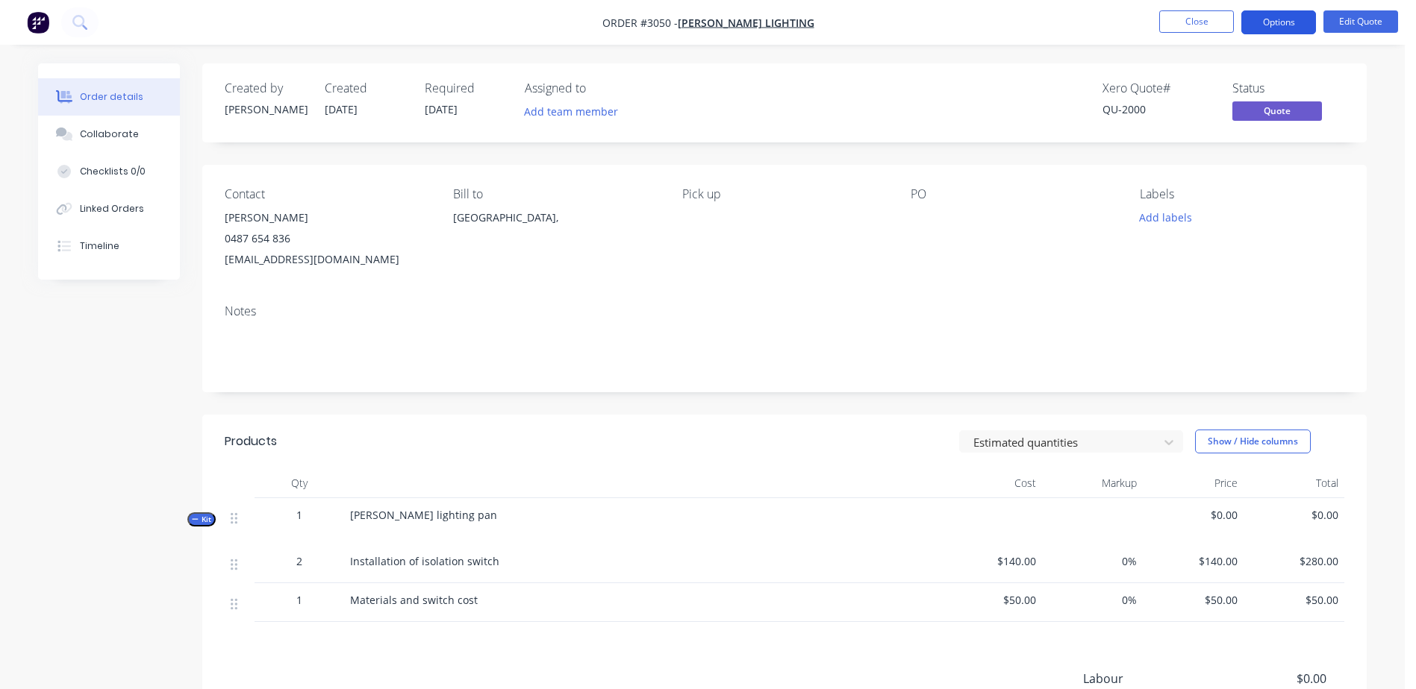
click at [1305, 22] on button "Options" at bounding box center [1278, 22] width 75 height 24
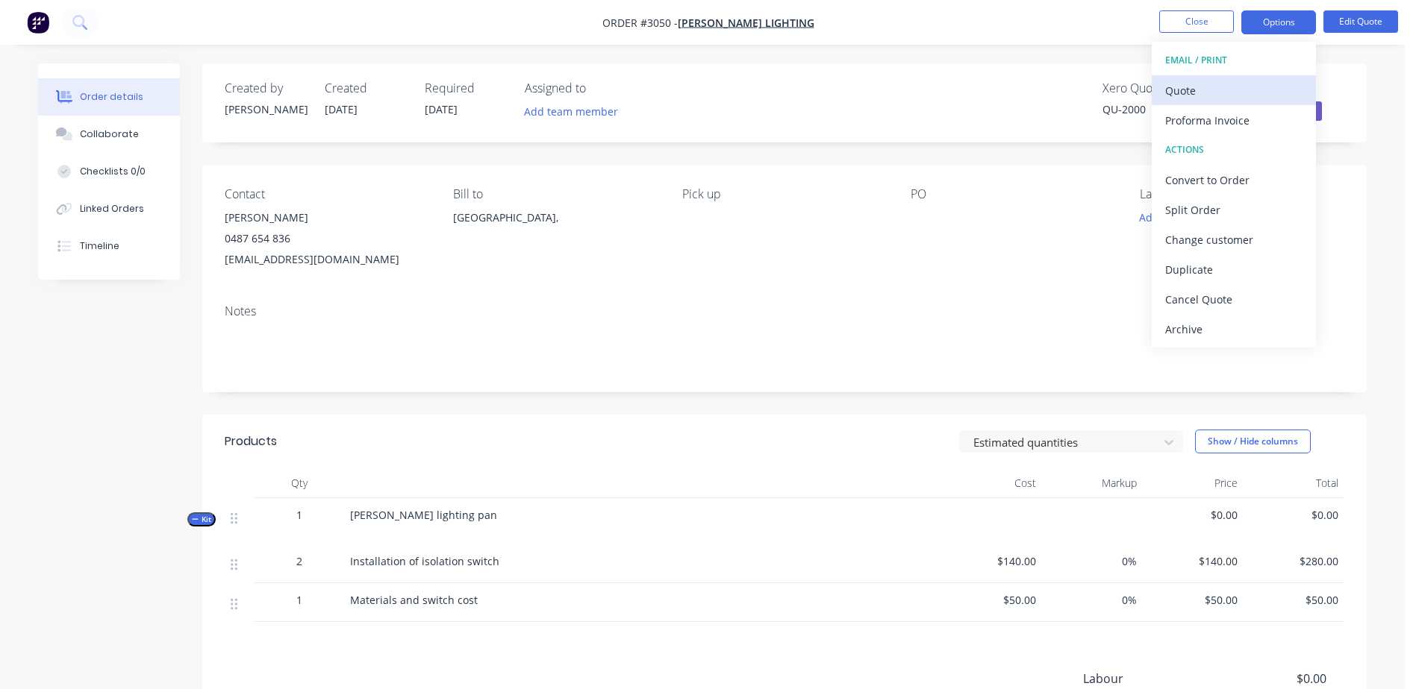
click at [1227, 90] on div "Quote" at bounding box center [1233, 91] width 137 height 22
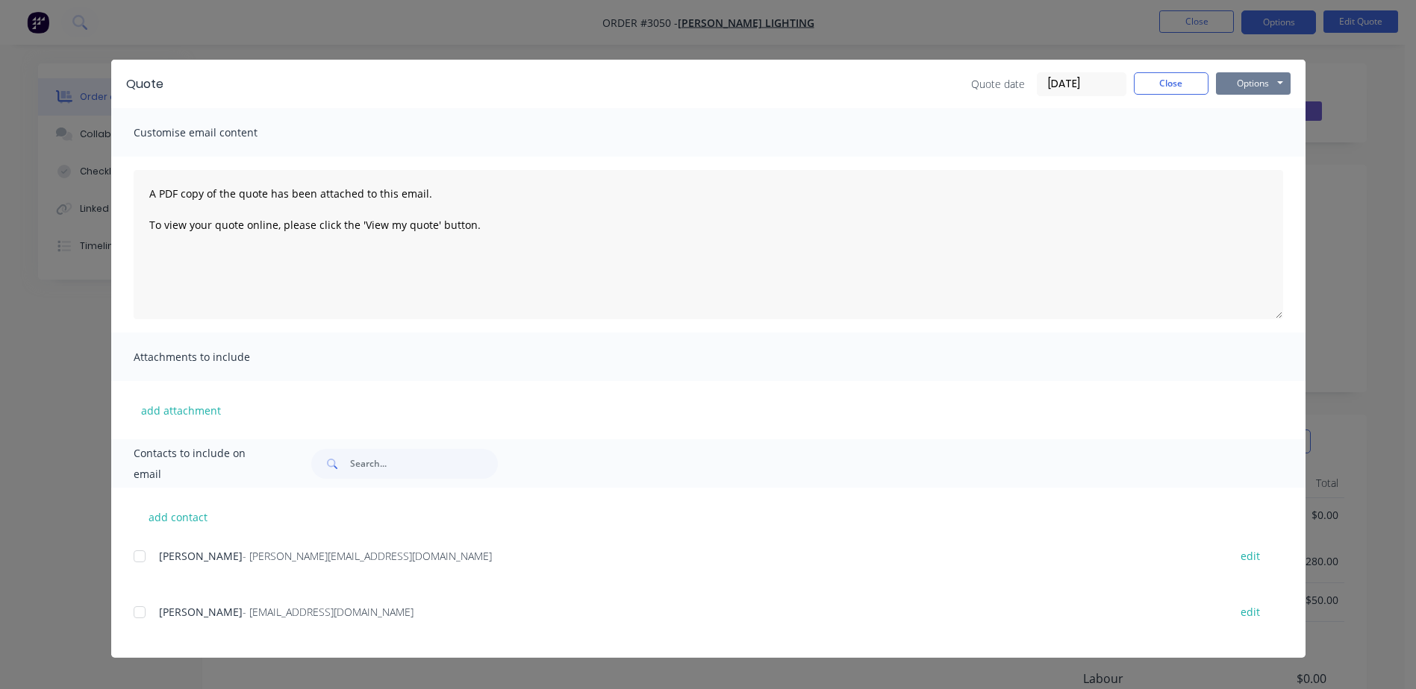
click at [1231, 80] on button "Options" at bounding box center [1253, 83] width 75 height 22
click at [1272, 116] on button "Preview" at bounding box center [1264, 110] width 96 height 25
click at [1348, 315] on div "Quote Quote date 29/09/25 Close Options Preview Print Email Customise email con…" at bounding box center [708, 344] width 1416 height 689
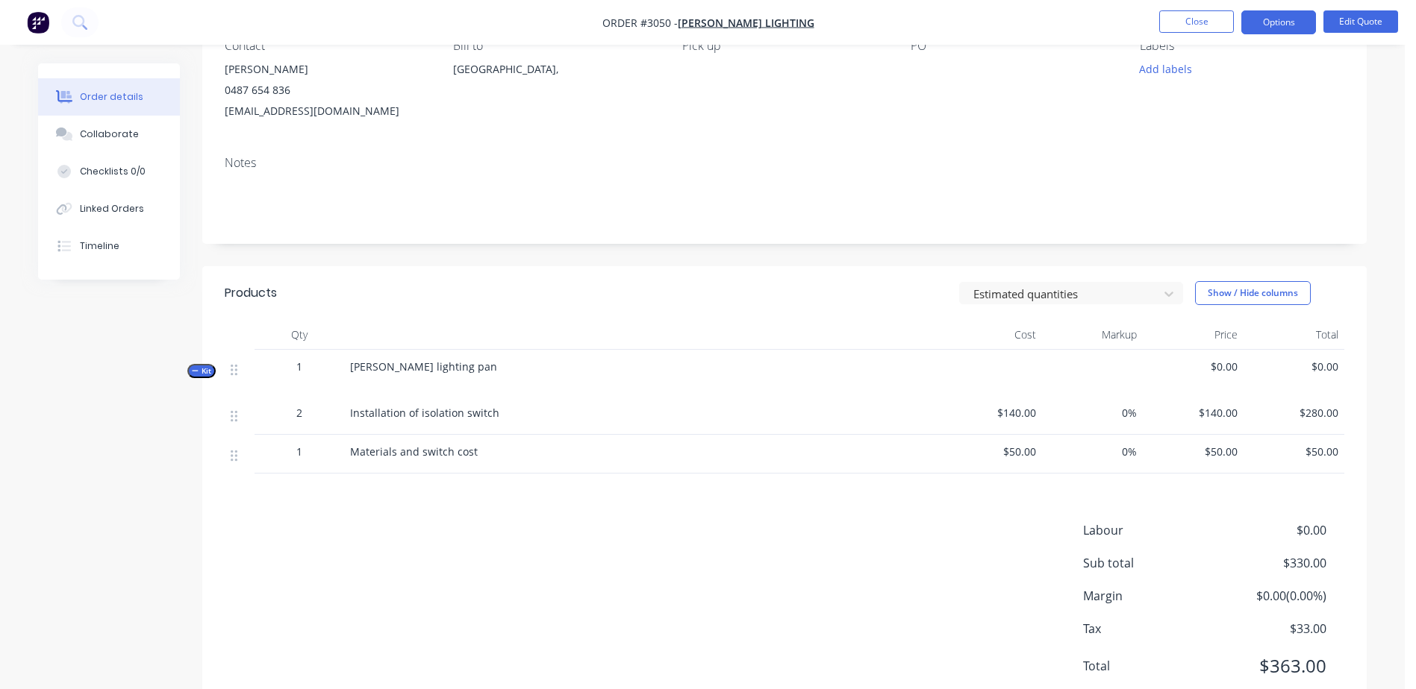
scroll to position [149, 0]
click at [536, 418] on div "Installation of isolation switch" at bounding box center [642, 412] width 585 height 16
click at [469, 402] on div "Installation of isolation switch" at bounding box center [642, 414] width 597 height 39
click at [474, 413] on span "Installation of isolation switch" at bounding box center [424, 412] width 149 height 14
drag, startPoint x: 492, startPoint y: 411, endPoint x: 819, endPoint y: 421, distance: 327.0
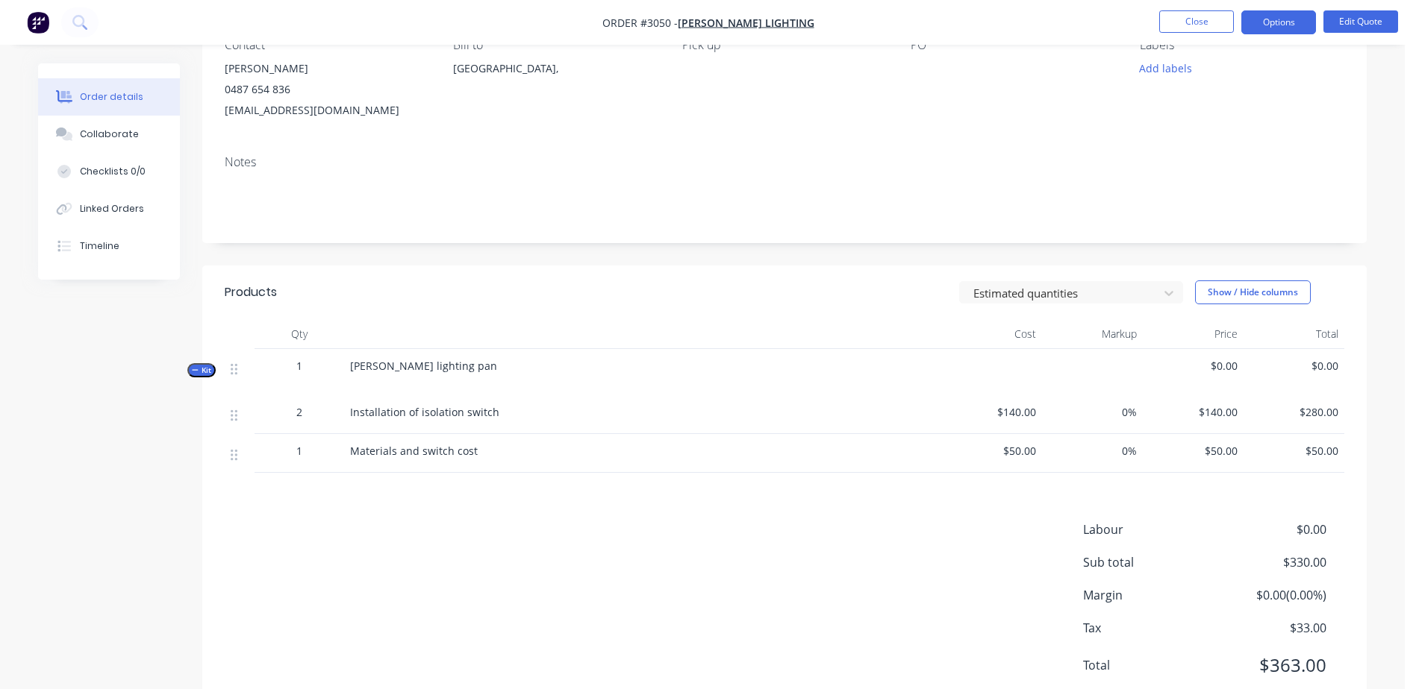
click at [492, 412] on span "Installation of isolation switch" at bounding box center [424, 412] width 149 height 14
click at [1365, 27] on button "Edit Quote" at bounding box center [1360, 21] width 75 height 22
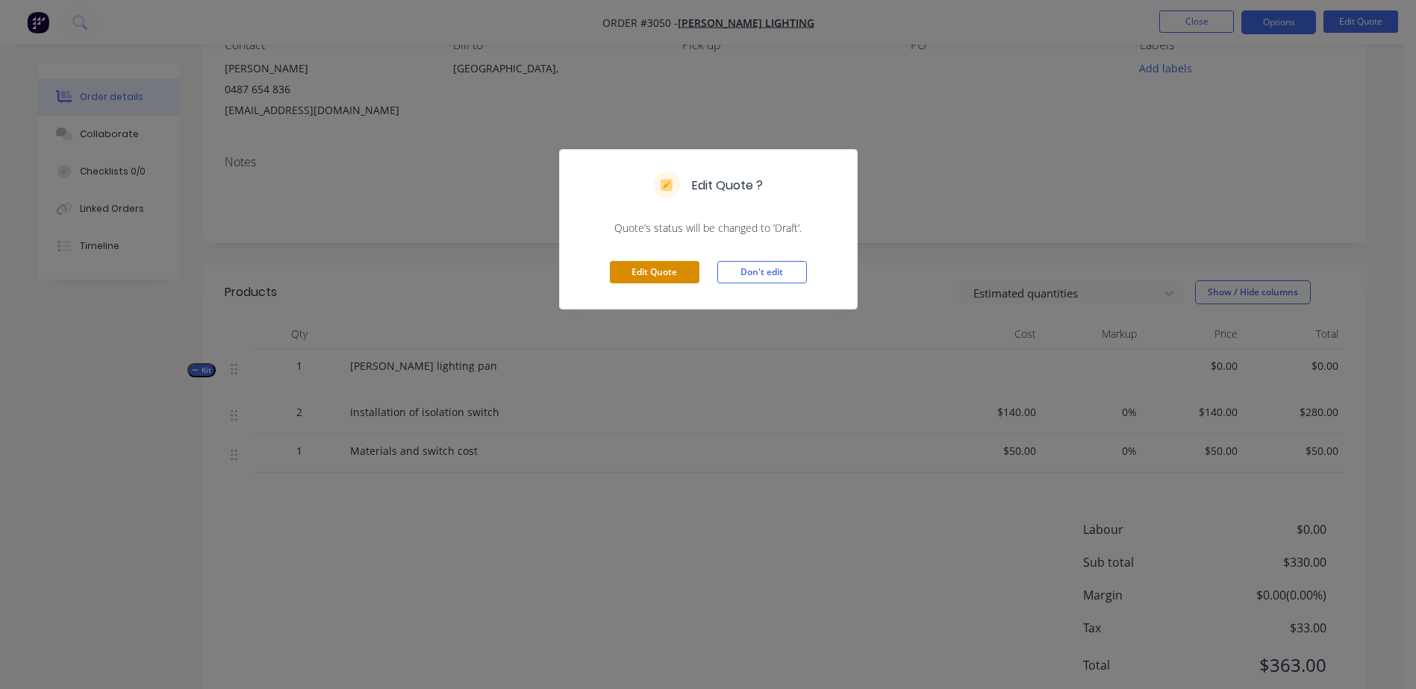
click at [654, 281] on button "Edit Quote" at bounding box center [655, 272] width 90 height 22
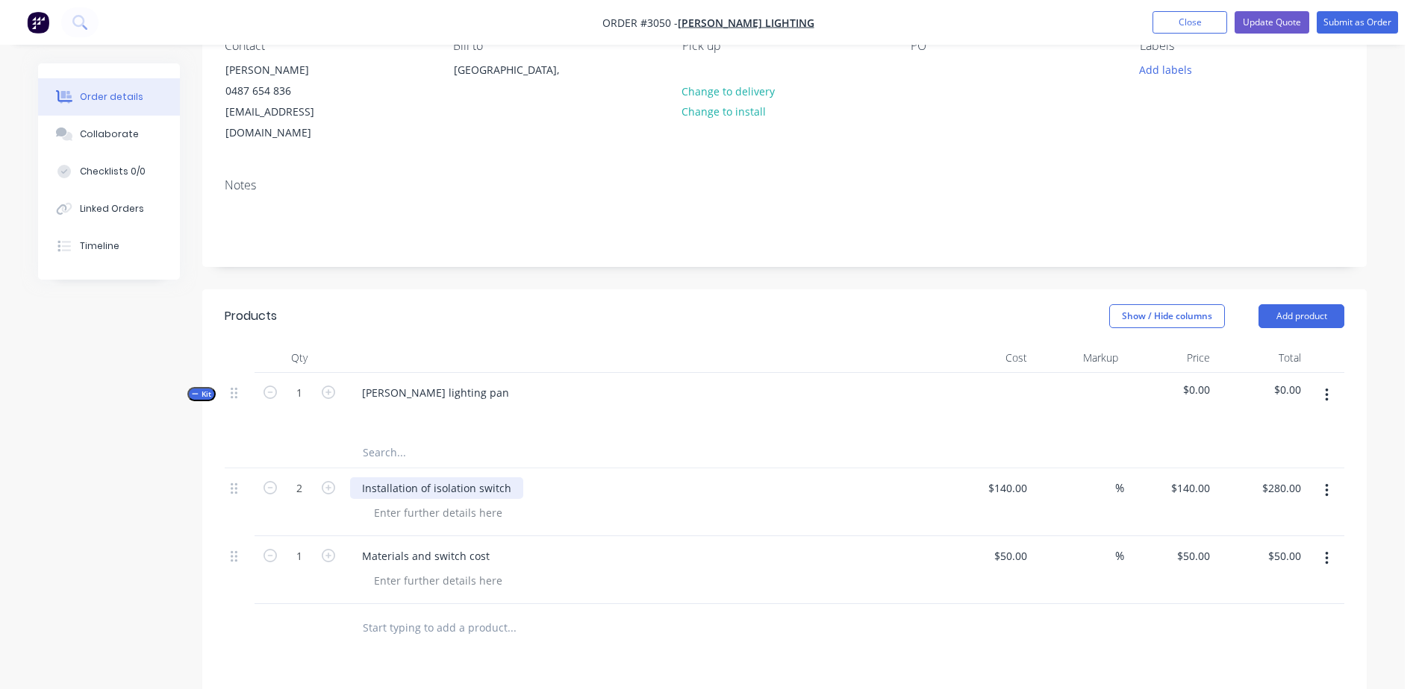
drag, startPoint x: 486, startPoint y: 469, endPoint x: 507, endPoint y: 469, distance: 21.6
click at [490, 478] on div "Installation of isolation switch" at bounding box center [436, 489] width 173 height 22
click at [509, 478] on div "Installation of isolation switch" at bounding box center [436, 489] width 173 height 22
click at [418, 639] on div "Products Show / Hide columns Add product Qty Cost Markup Price Total Kit 1 Conw…" at bounding box center [784, 651] width 1164 height 722
click at [639, 545] on div "Materials and switch cost" at bounding box center [642, 556] width 585 height 22
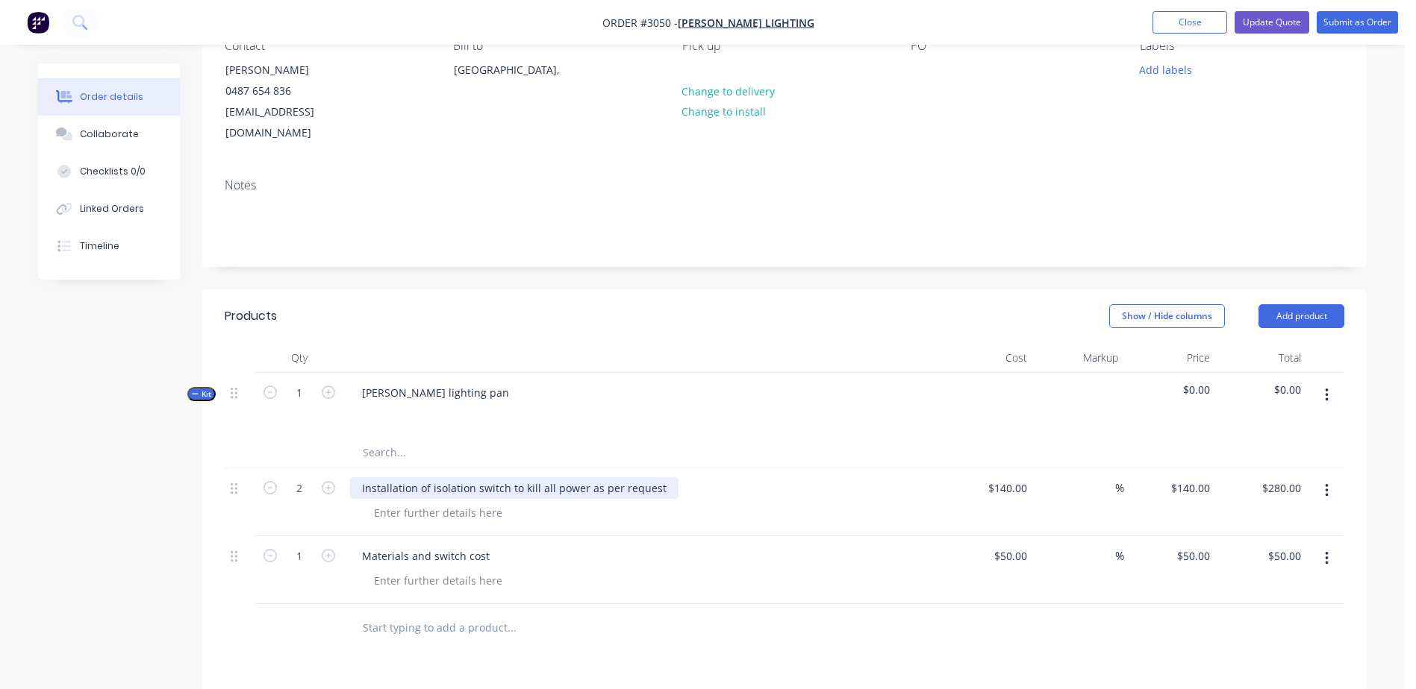
click at [636, 478] on div "Installation of isolation switch to kill all power as per request" at bounding box center [514, 489] width 328 height 22
click at [567, 478] on div "Installation of isolation switch to kill all power as per request" at bounding box center [514, 489] width 328 height 22
click at [582, 478] on div "Installation of isolation switch to kill all power as per request" at bounding box center [514, 489] width 328 height 22
click at [518, 478] on div "Installation of isolation switch to kill all power as per request" at bounding box center [514, 489] width 328 height 22
click at [538, 478] on div "Installation of isolation switch to kill all power as per request" at bounding box center [514, 489] width 328 height 22
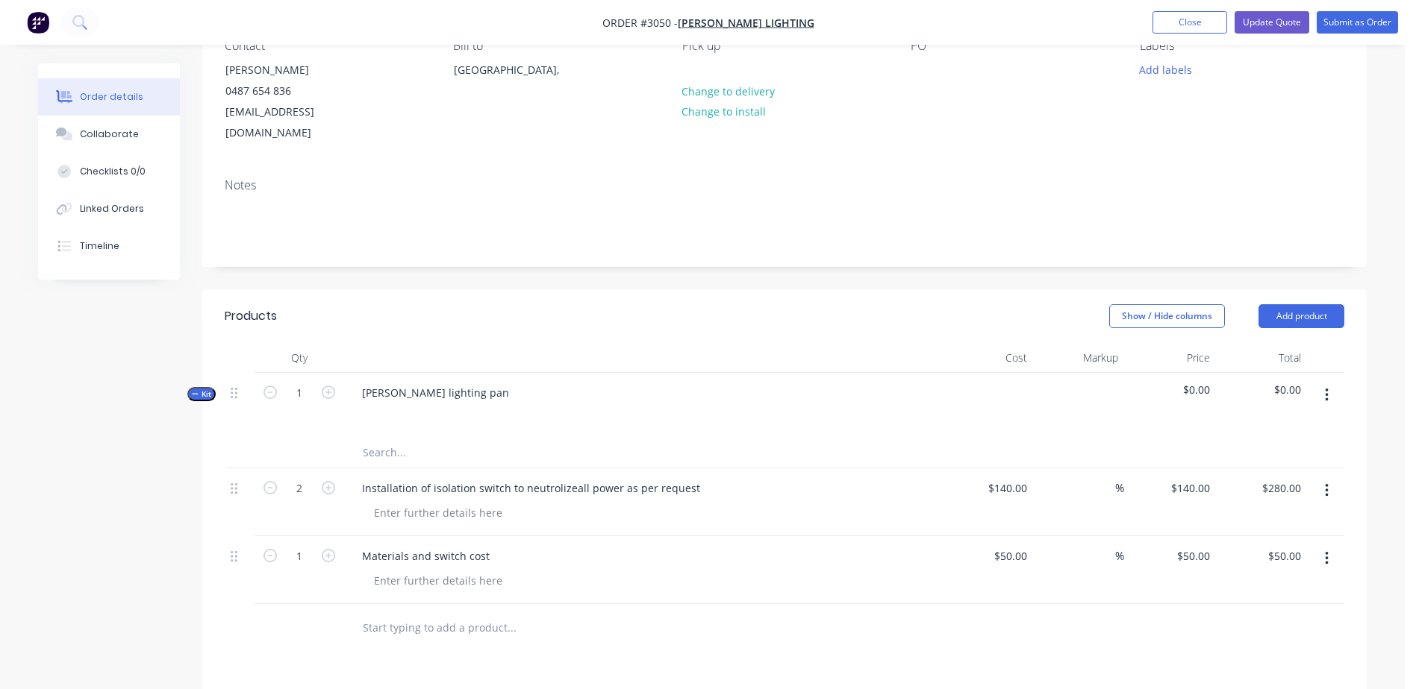
click at [659, 502] on div at bounding box center [648, 513] width 573 height 22
click at [596, 478] on div "Installation of isolation switch to neutrolize all power as per request" at bounding box center [532, 489] width 365 height 22
click at [560, 478] on div "Installation of isolation switch to neutrolize all power as per request" at bounding box center [532, 489] width 365 height 22
click at [818, 502] on div at bounding box center [648, 513] width 573 height 22
click at [573, 478] on div "Installation of isolation switch to neutrolize all power as per request" at bounding box center [532, 489] width 365 height 22
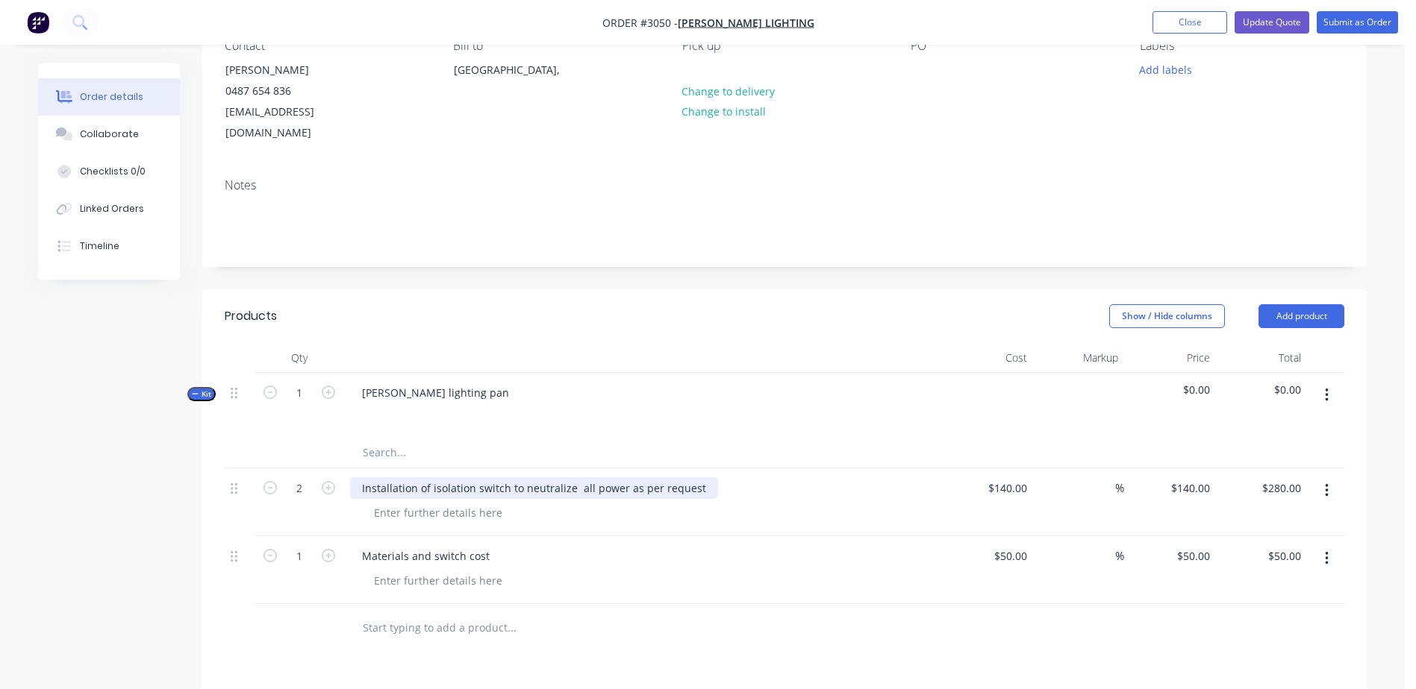
click at [674, 478] on div "Installation of isolation switch to neutralize all power as per request" at bounding box center [534, 489] width 368 height 22
click at [574, 478] on div "Installation of isolation switch to neutralize all power as per request" at bounding box center [534, 489] width 368 height 22
click at [809, 444] on div at bounding box center [612, 453] width 537 height 30
click at [1277, 26] on button "Update Quote" at bounding box center [1271, 22] width 75 height 22
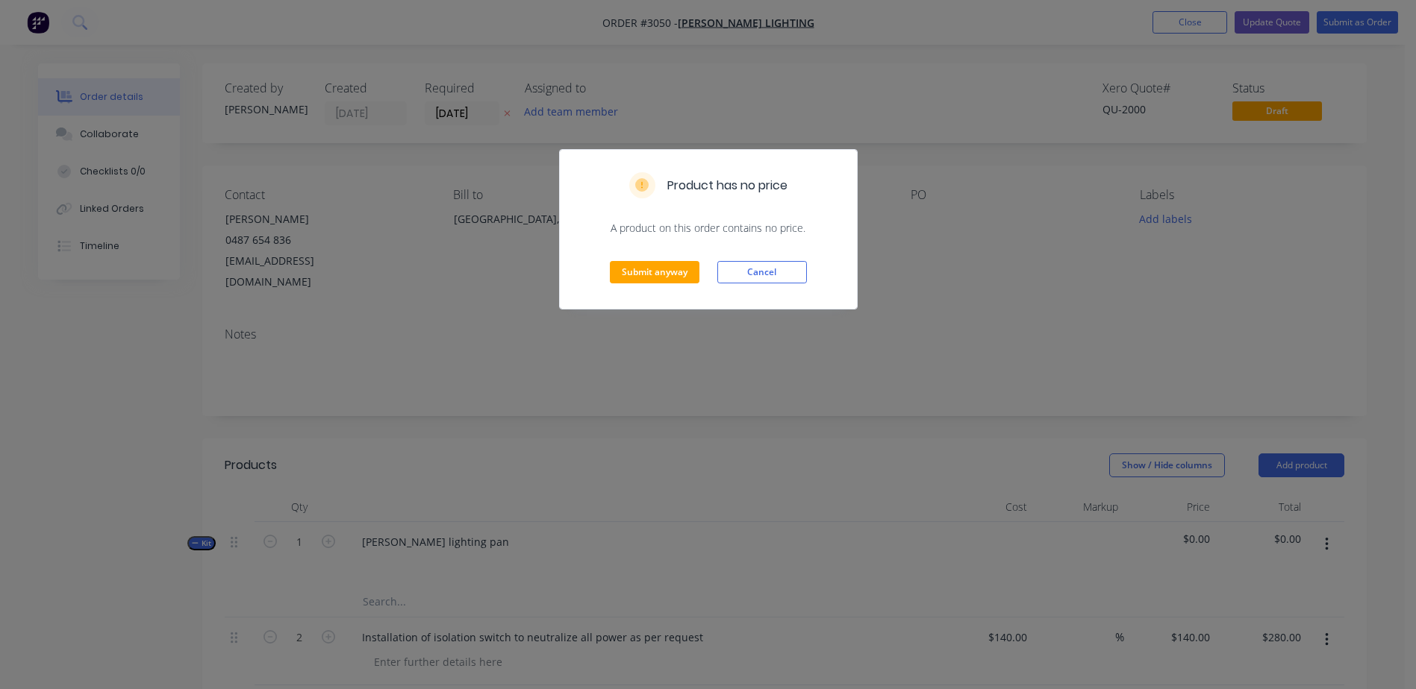
click at [678, 259] on div "Submit anyway Cancel" at bounding box center [708, 272] width 297 height 73
click at [671, 264] on button "Submit anyway" at bounding box center [655, 272] width 90 height 22
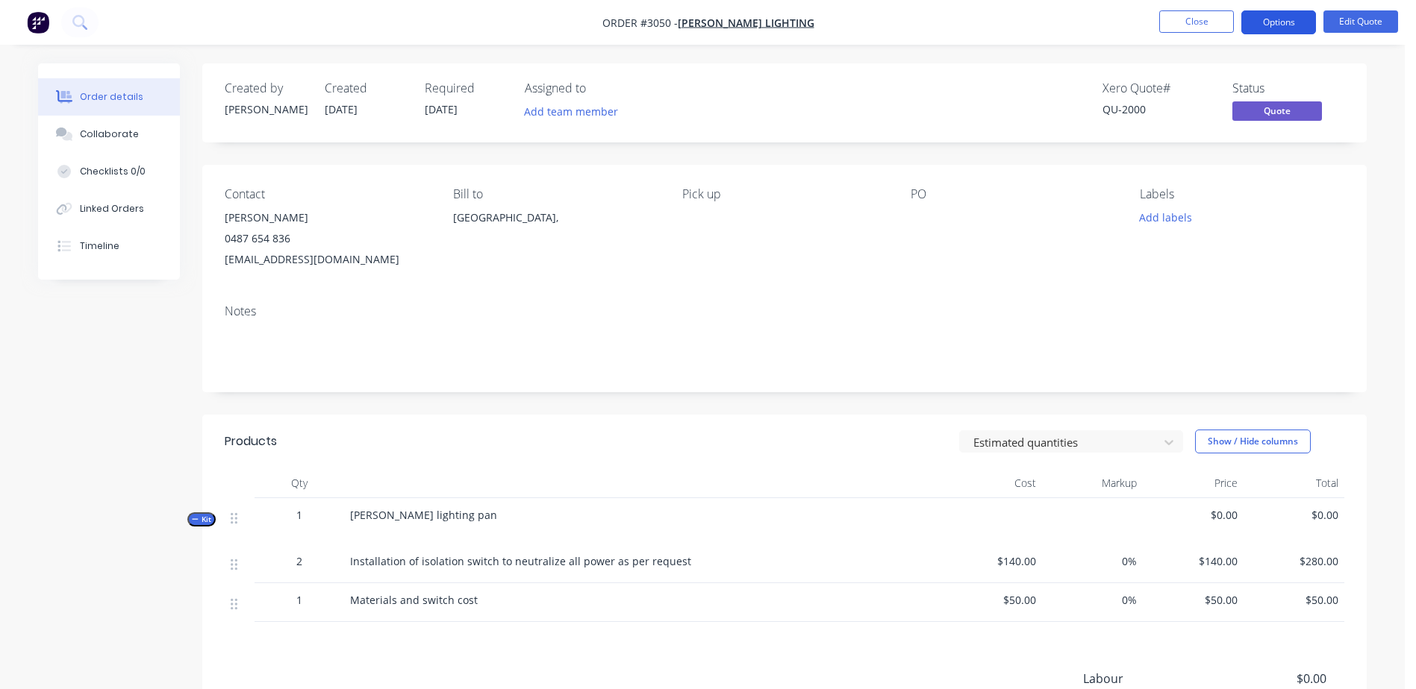
click at [1304, 18] on button "Options" at bounding box center [1278, 22] width 75 height 24
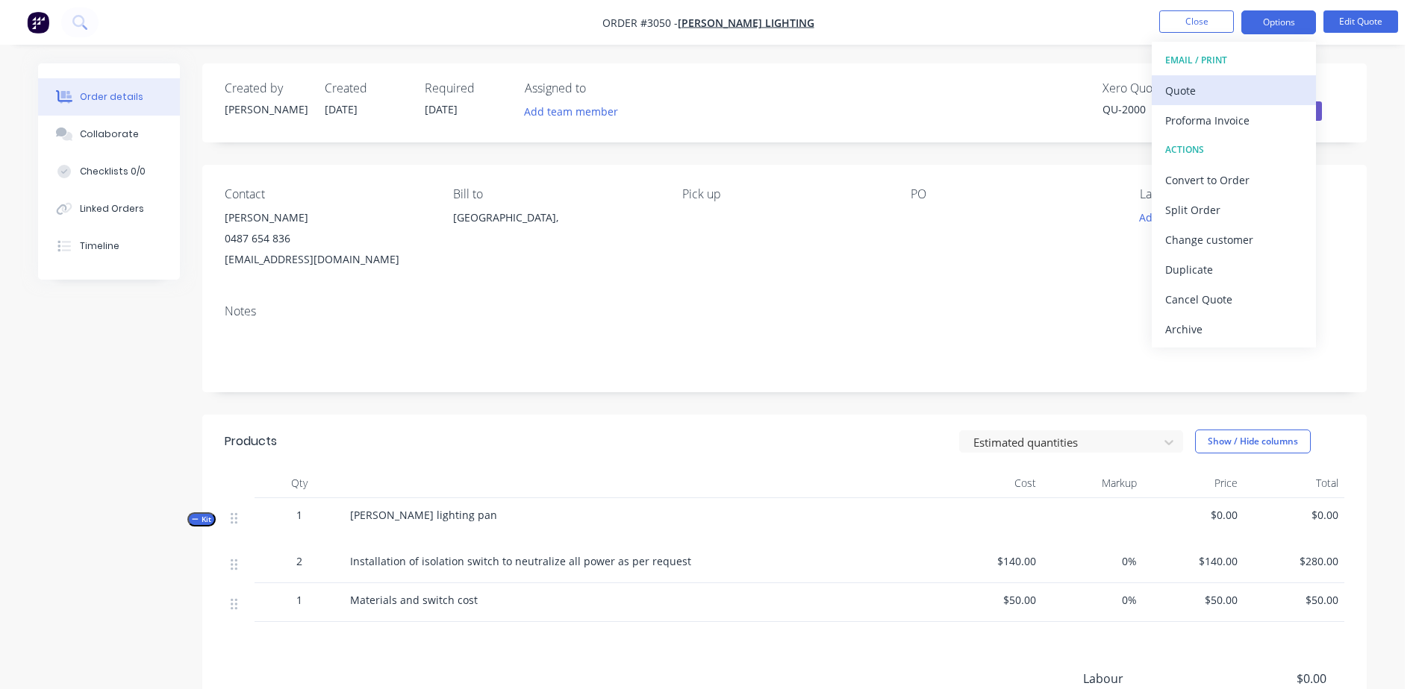
click at [1205, 88] on div "Quote" at bounding box center [1233, 91] width 137 height 22
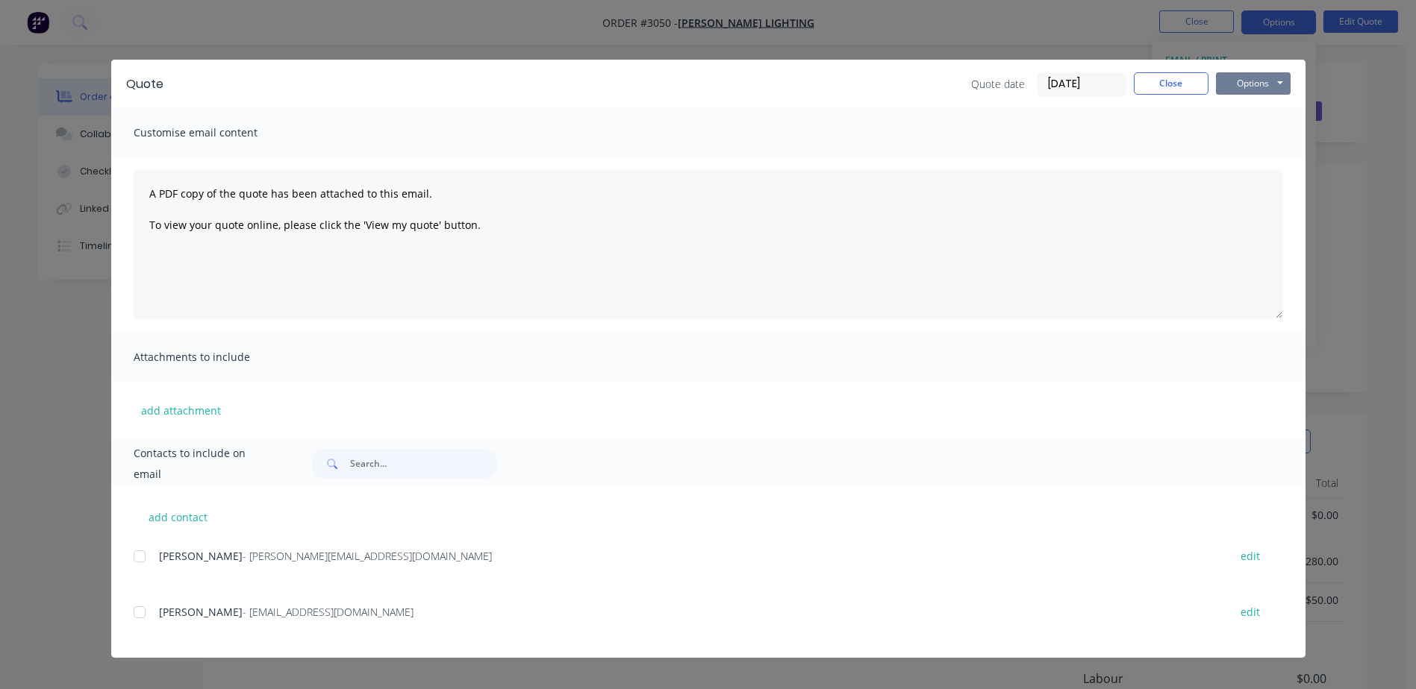
click at [1243, 92] on button "Options" at bounding box center [1253, 83] width 75 height 22
click at [1245, 108] on button "Preview" at bounding box center [1264, 110] width 96 height 25
click at [1283, 79] on button "Options" at bounding box center [1253, 83] width 75 height 22
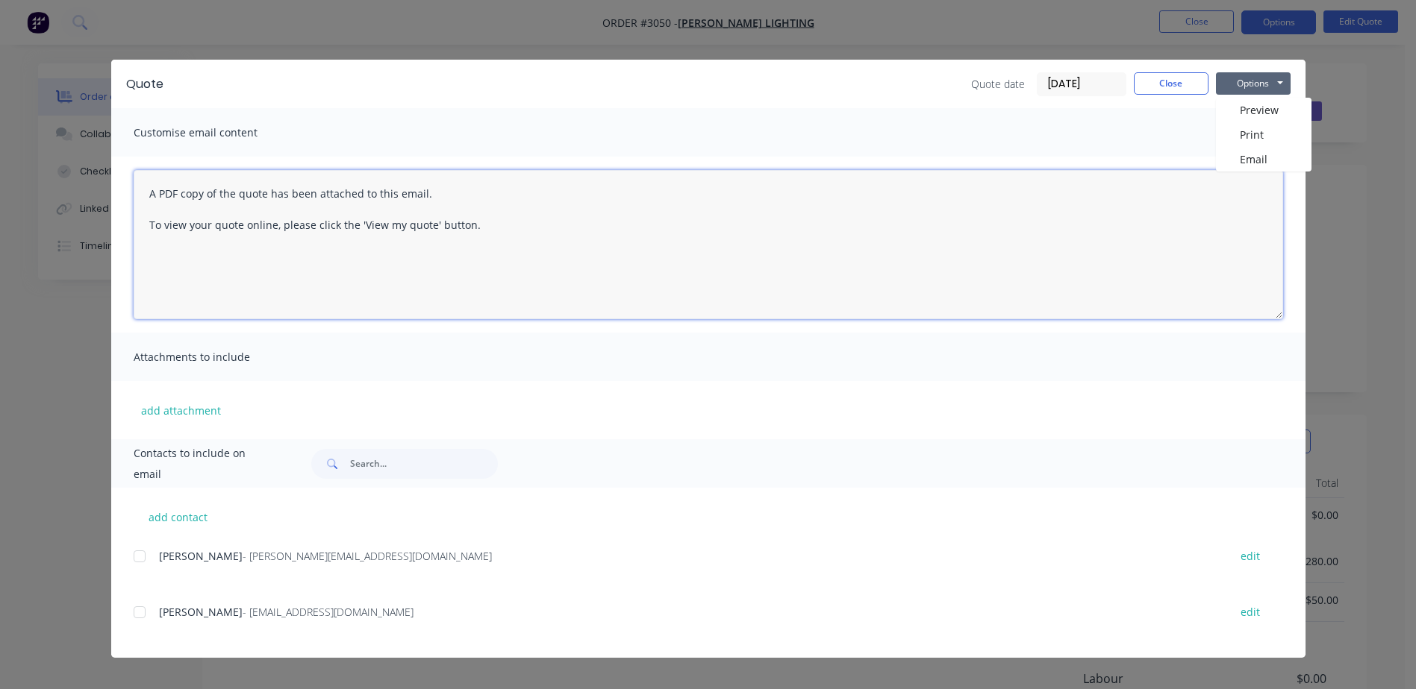
click at [1185, 195] on textarea "A PDF copy of the quote has been attached to this email. To view your quote onl…" at bounding box center [708, 244] width 1149 height 149
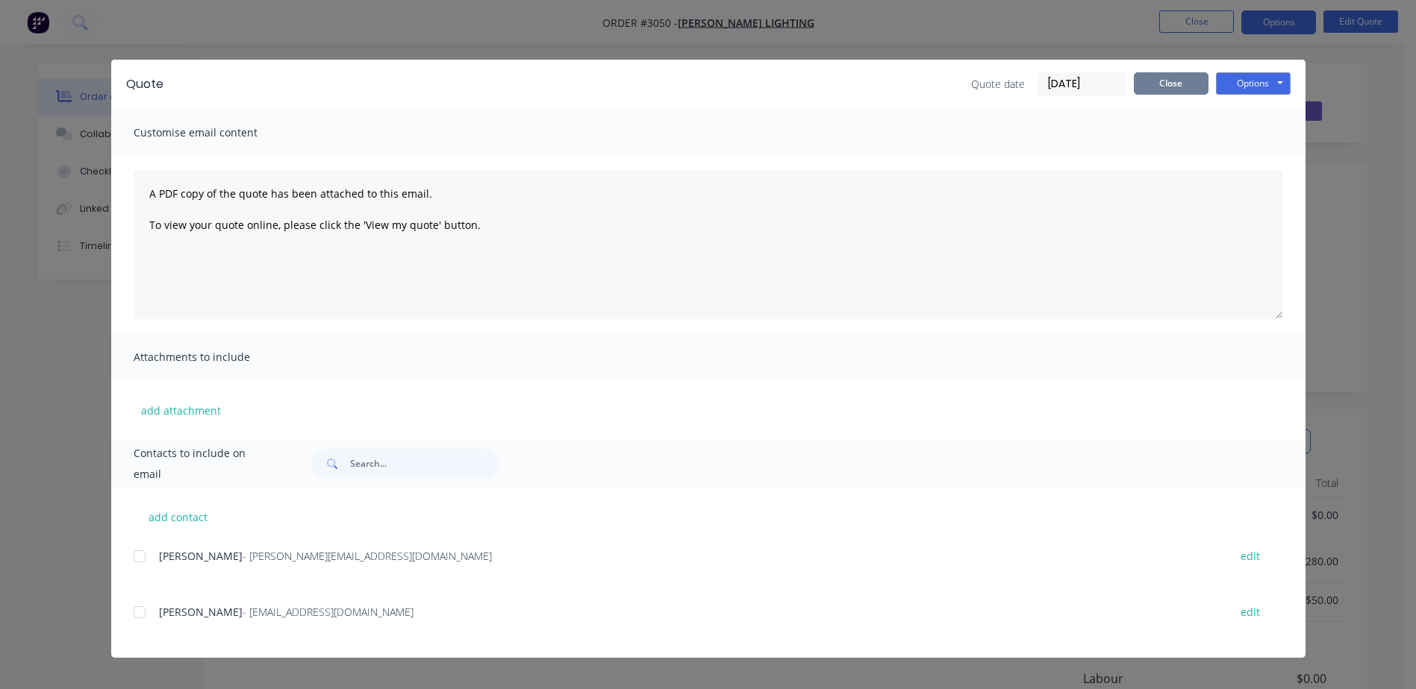
click at [1183, 87] on button "Close" at bounding box center [1170, 83] width 75 height 22
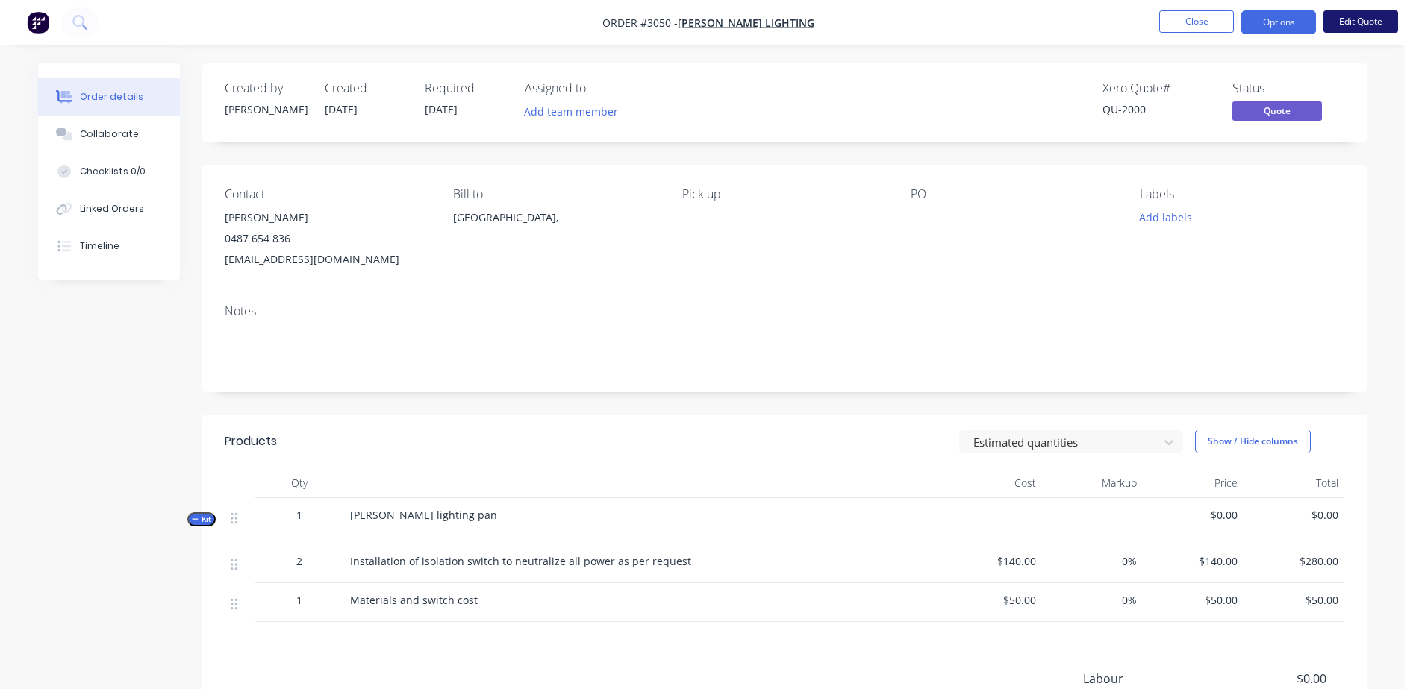
click at [1353, 24] on button "Edit Quote" at bounding box center [1360, 21] width 75 height 22
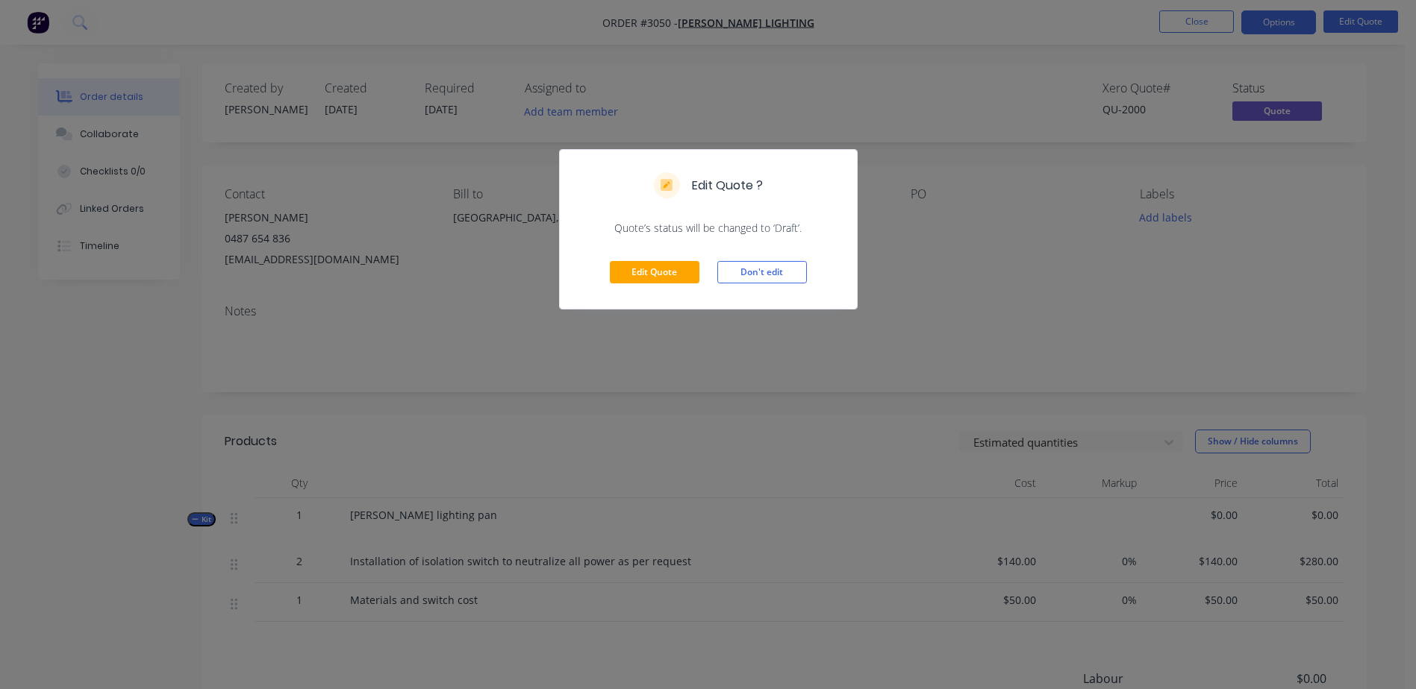
drag, startPoint x: 1075, startPoint y: 103, endPoint x: 983, endPoint y: 132, distance: 96.3
click at [1072, 103] on div "Edit Quote ? Quote’s status will be changed to ‘Draft’. Edit Quote Don't edit" at bounding box center [708, 344] width 1416 height 689
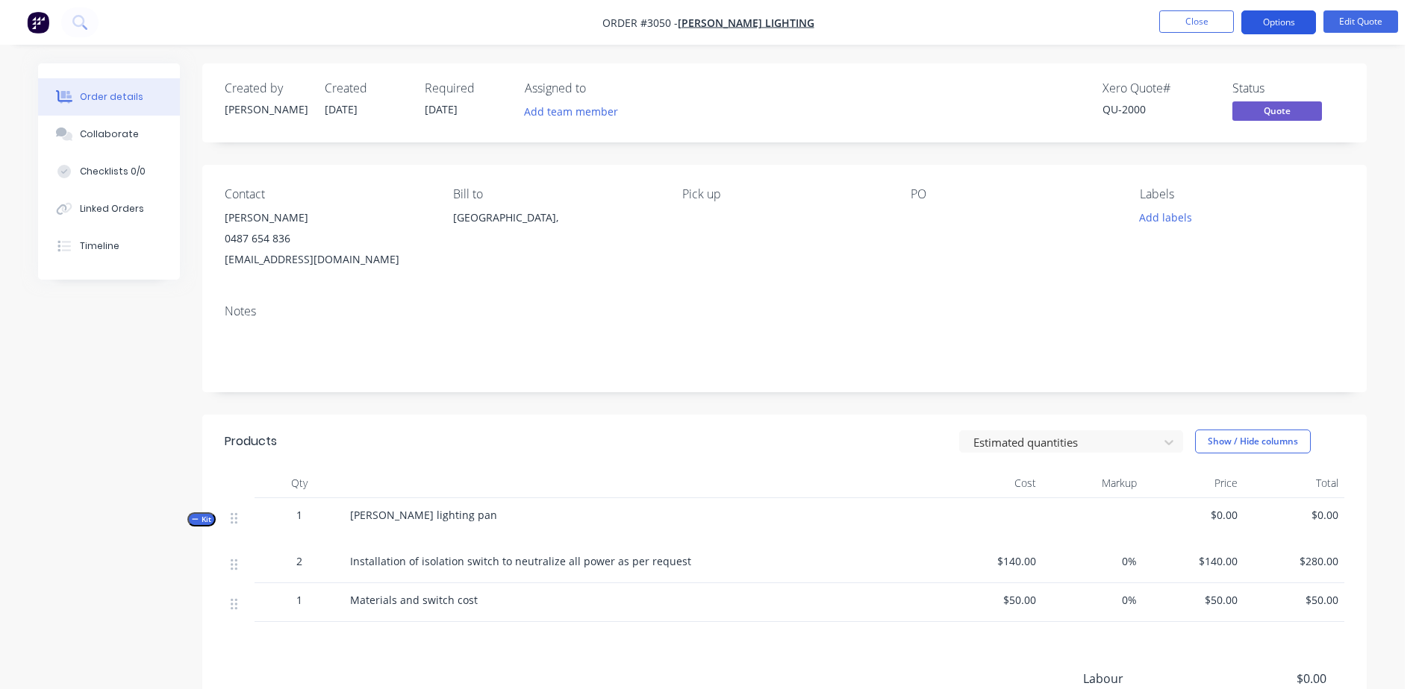
click at [1310, 25] on button "Options" at bounding box center [1278, 22] width 75 height 24
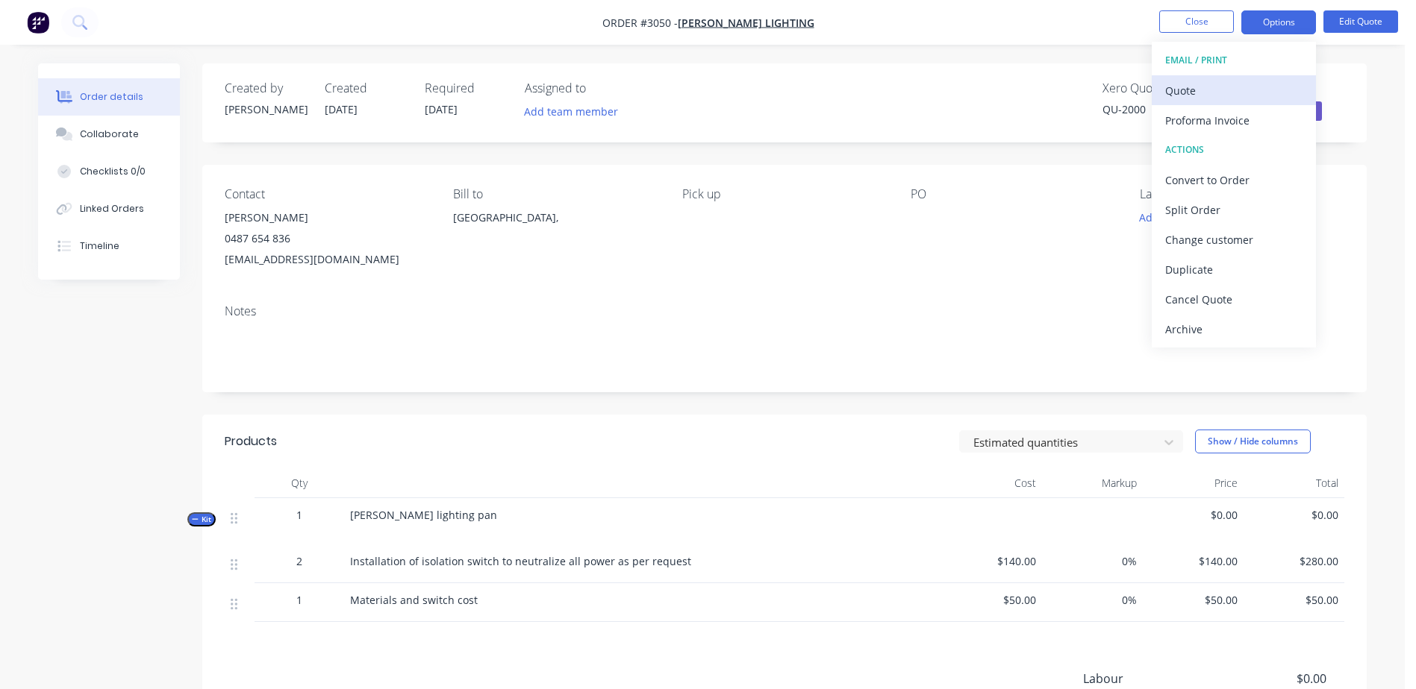
click at [1256, 87] on div "Quote" at bounding box center [1233, 91] width 137 height 22
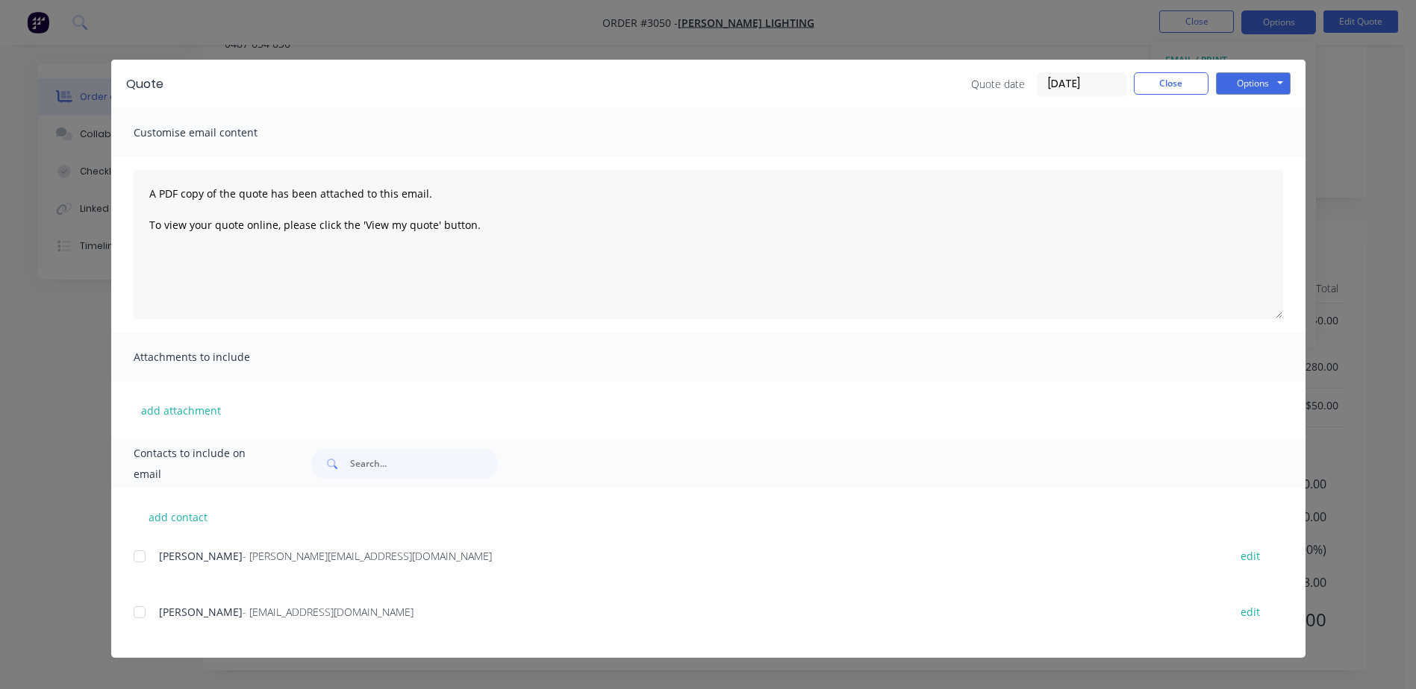
scroll to position [198, 0]
click at [138, 555] on div at bounding box center [140, 557] width 30 height 30
click at [140, 614] on div at bounding box center [140, 613] width 30 height 30
click at [1258, 74] on button "Options" at bounding box center [1253, 83] width 75 height 22
click at [1054, 137] on div "Customise email content" at bounding box center [708, 132] width 1194 height 49
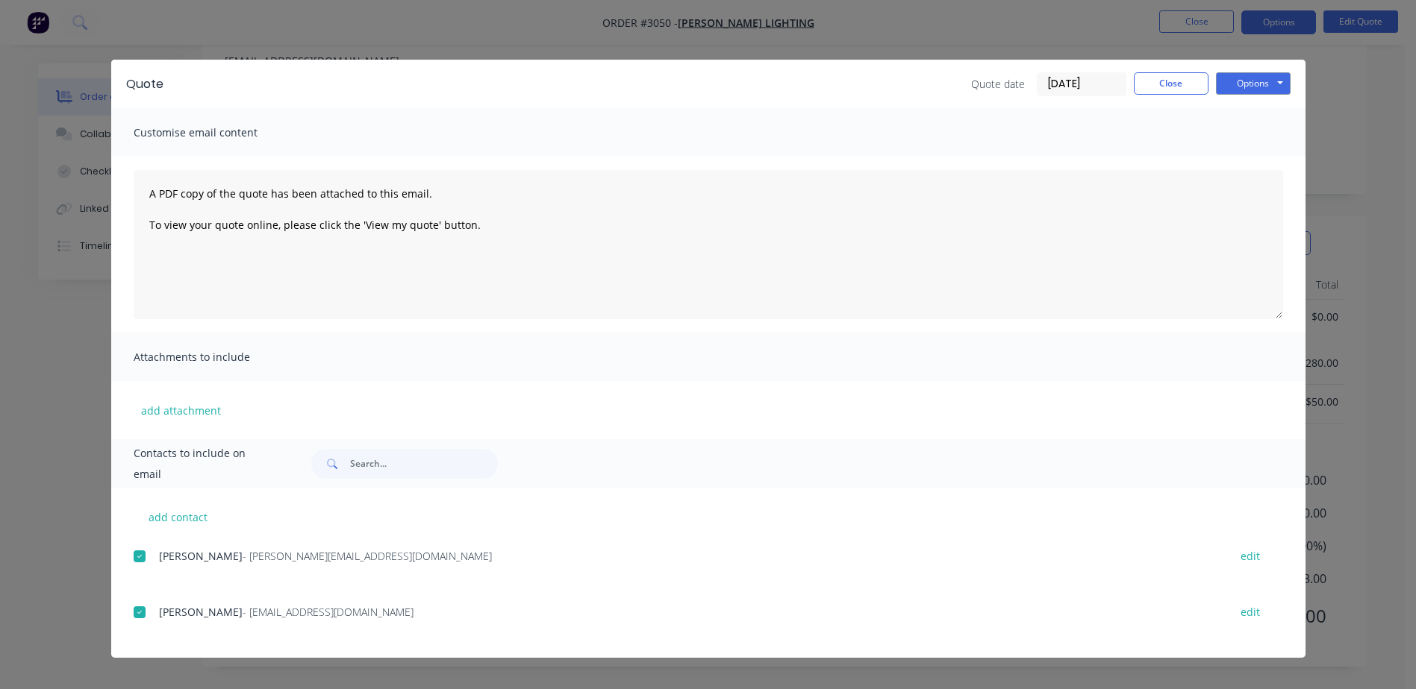
click at [260, 135] on span "Customise email content" at bounding box center [216, 132] width 164 height 21
click at [143, 558] on div at bounding box center [140, 557] width 30 height 30
click at [140, 614] on div at bounding box center [140, 613] width 30 height 30
click at [182, 507] on button "add contact" at bounding box center [179, 517] width 90 height 22
select select "AU"
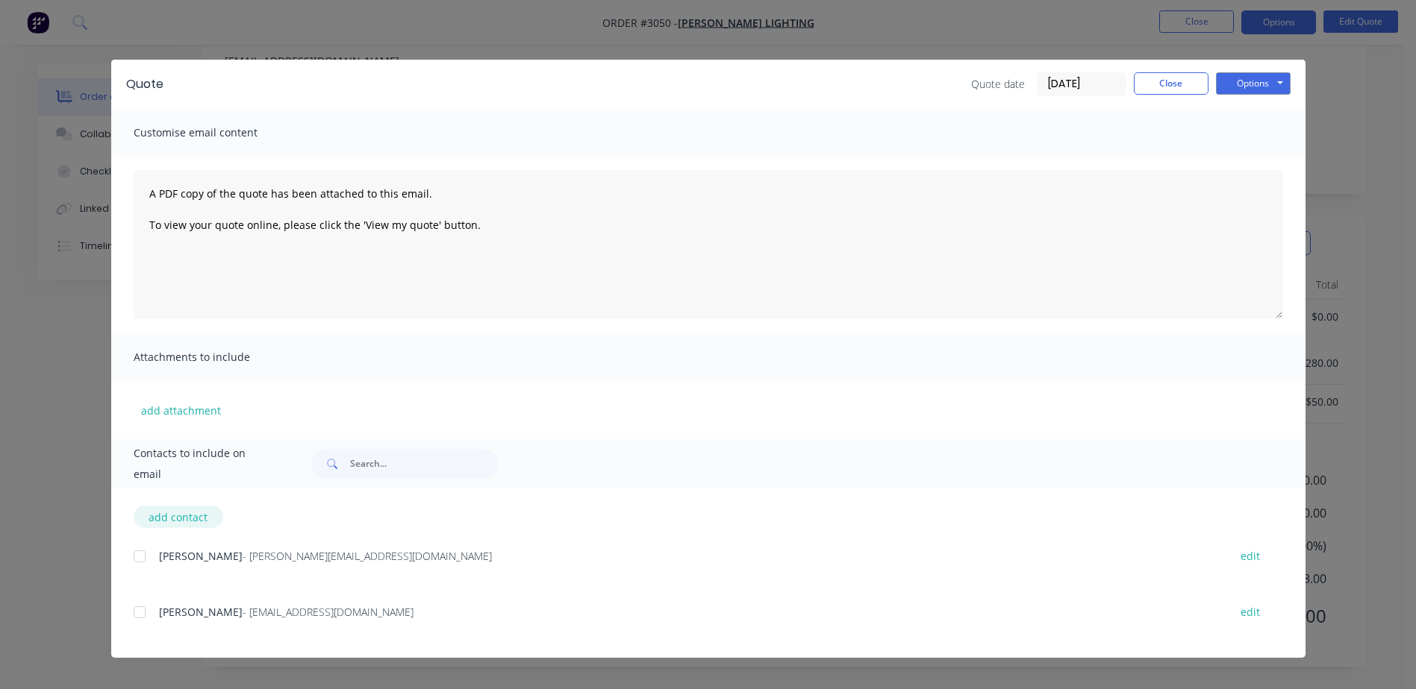
select select "AU"
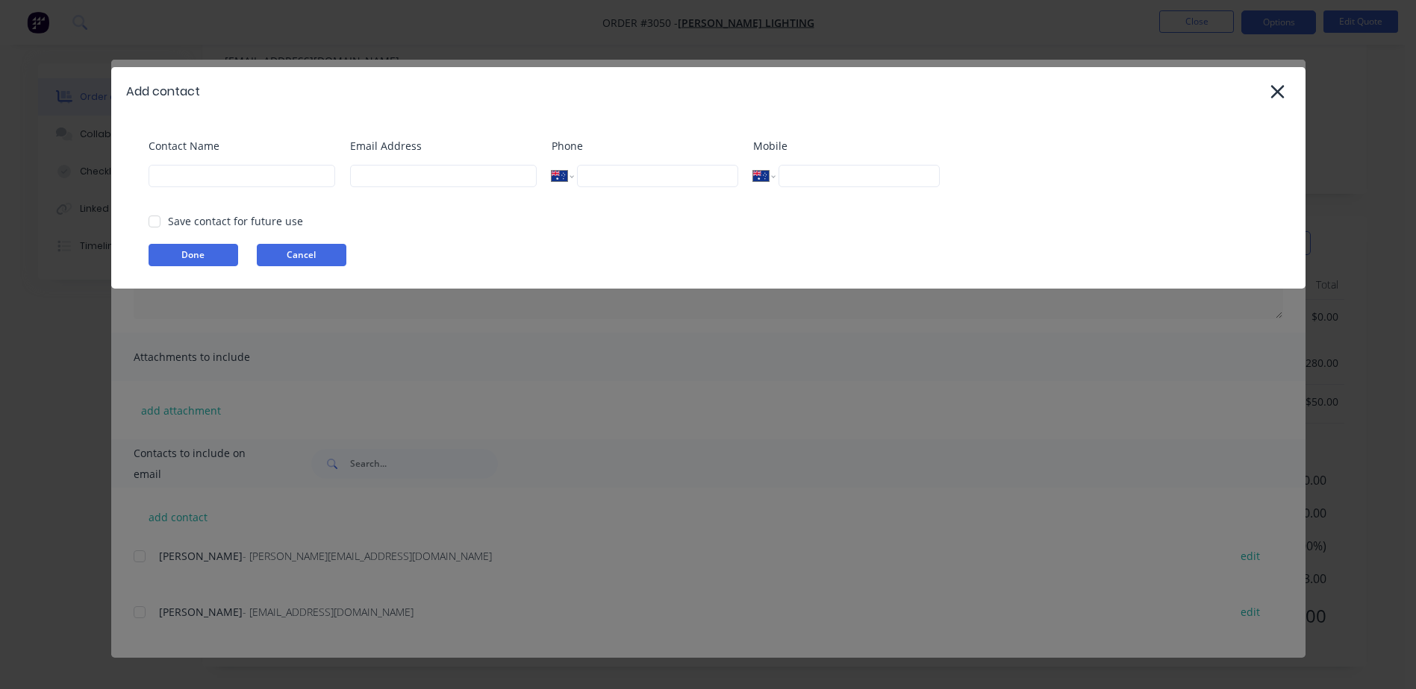
click at [296, 252] on button "Cancel" at bounding box center [302, 255] width 90 height 22
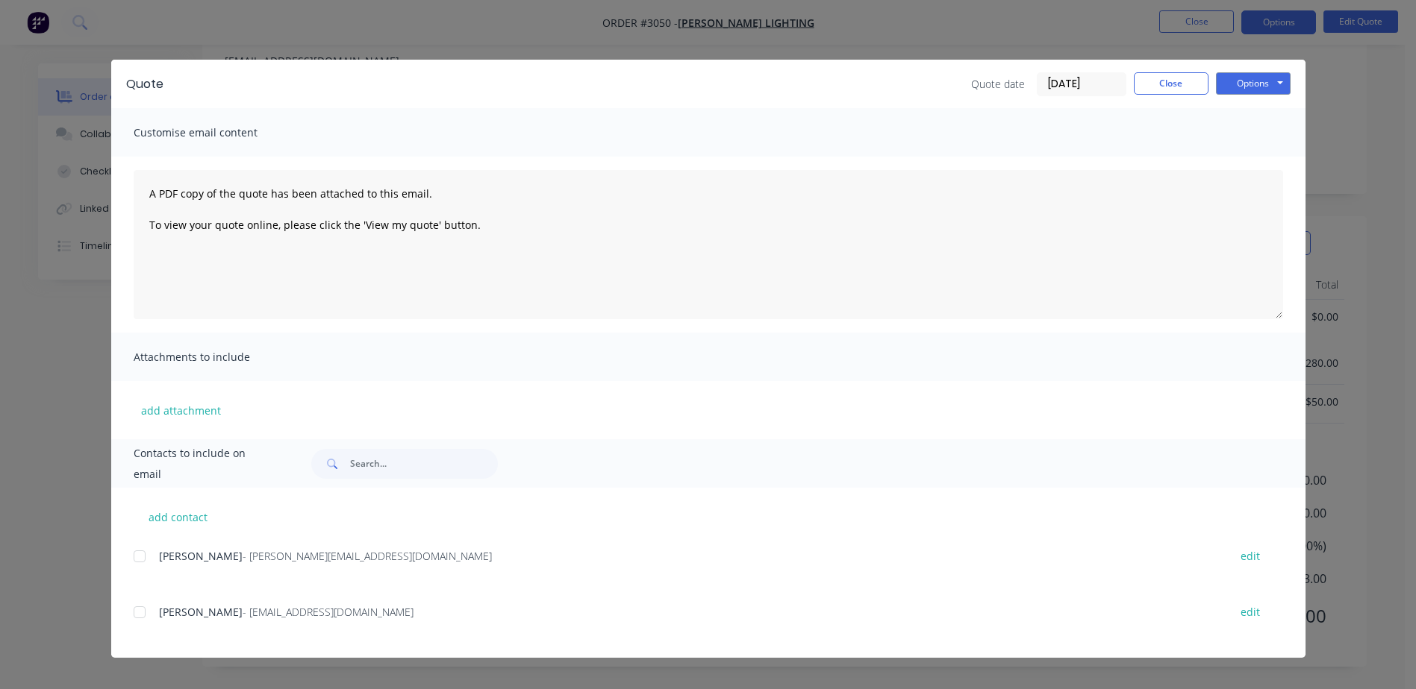
click at [280, 498] on div "add contact Shaun - shaun@conwayfilm.com edit Beau Selwood - selwoodbeau@gmail.…" at bounding box center [708, 573] width 1194 height 170
click at [372, 473] on input "text" at bounding box center [424, 464] width 148 height 30
click at [295, 462] on div "Contacts to include on email" at bounding box center [708, 464] width 1194 height 49
click at [190, 407] on button "add attachment" at bounding box center [181, 410] width 95 height 22
click at [395, 382] on div "add attachment" at bounding box center [708, 410] width 1194 height 58
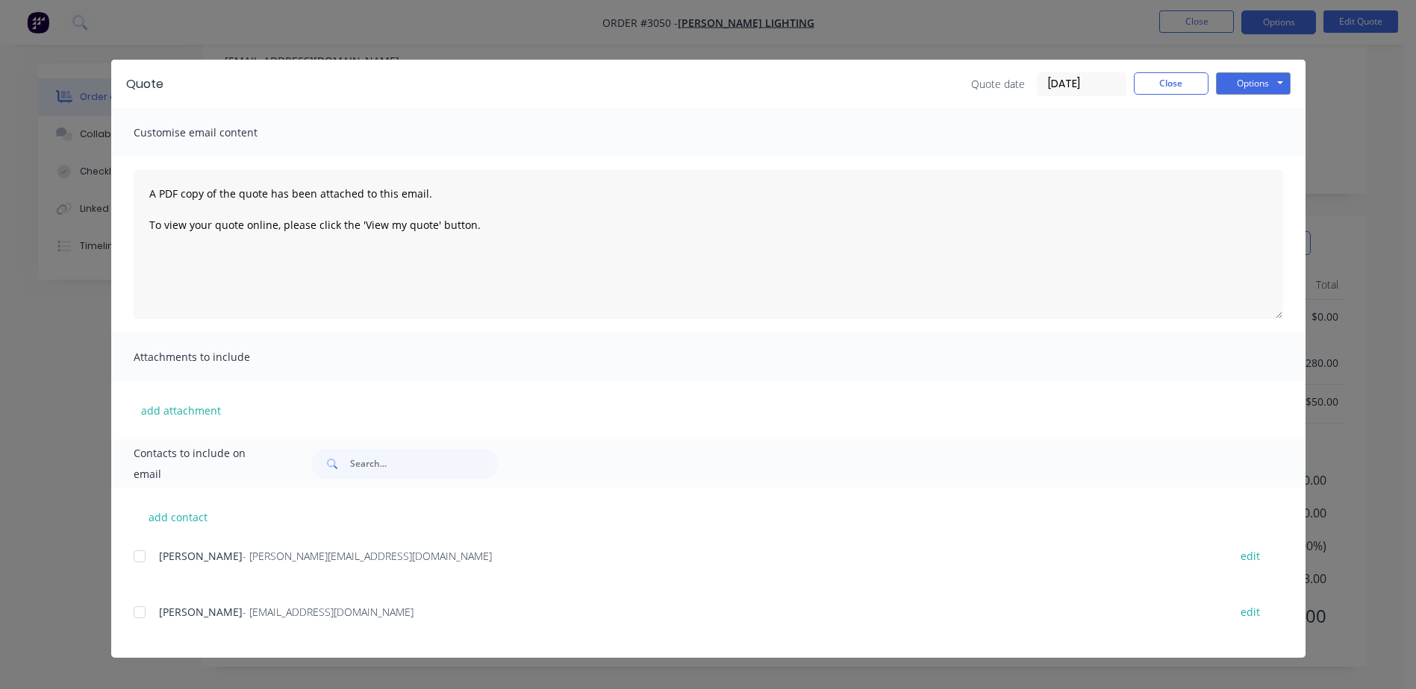
click at [1122, 78] on input "[DATE]" at bounding box center [1081, 84] width 88 height 22
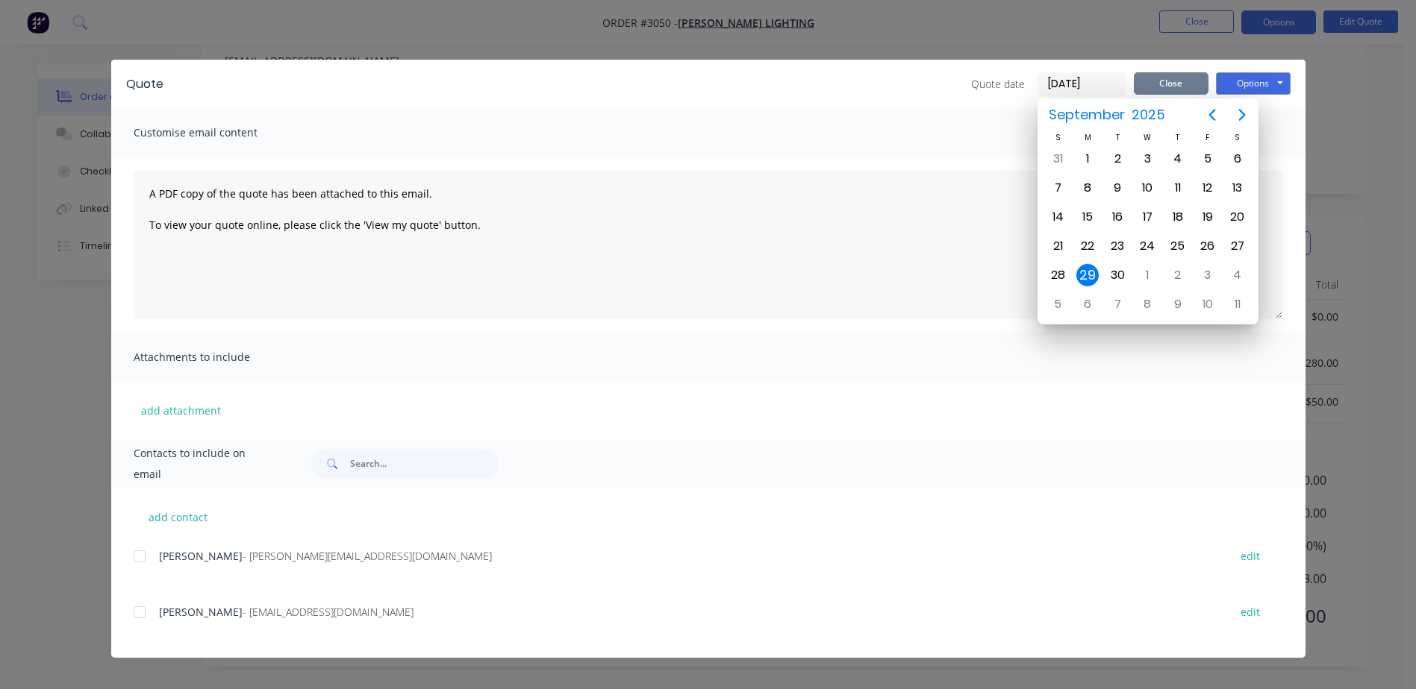
click at [1157, 77] on button "Close" at bounding box center [1170, 83] width 75 height 22
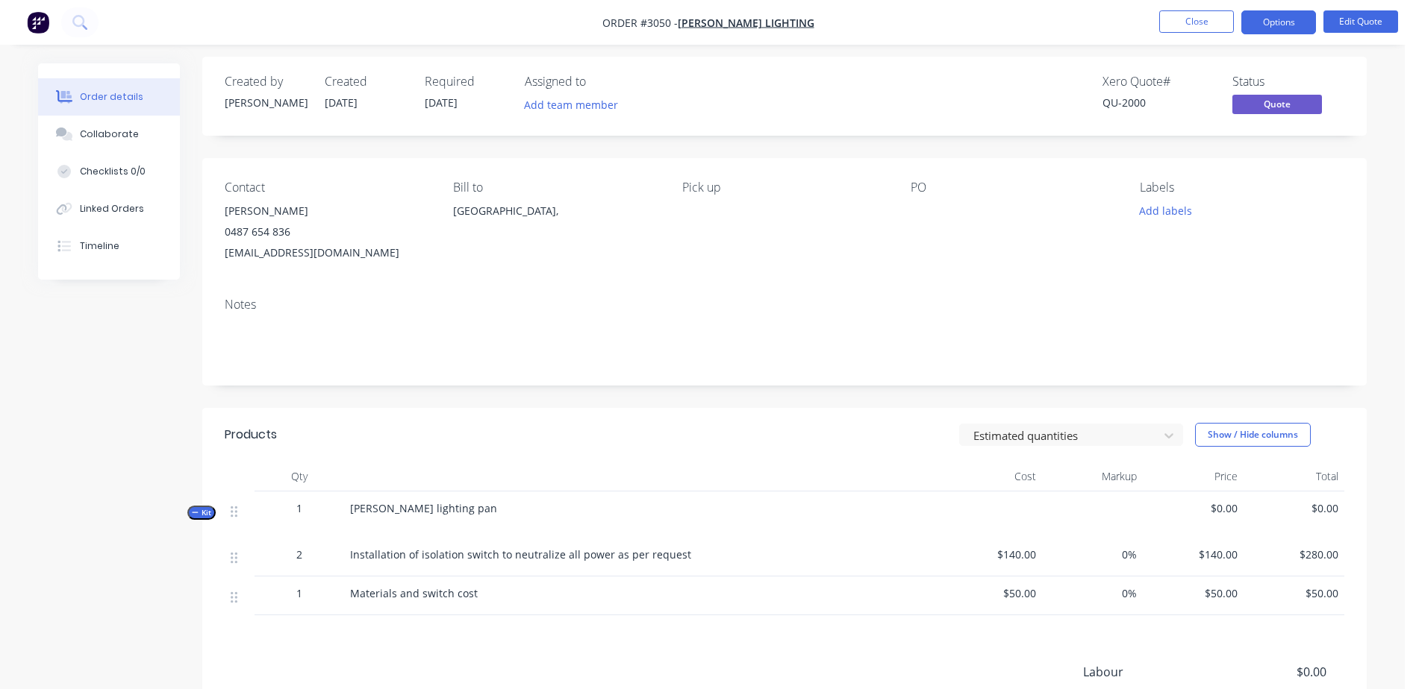
scroll to position [0, 0]
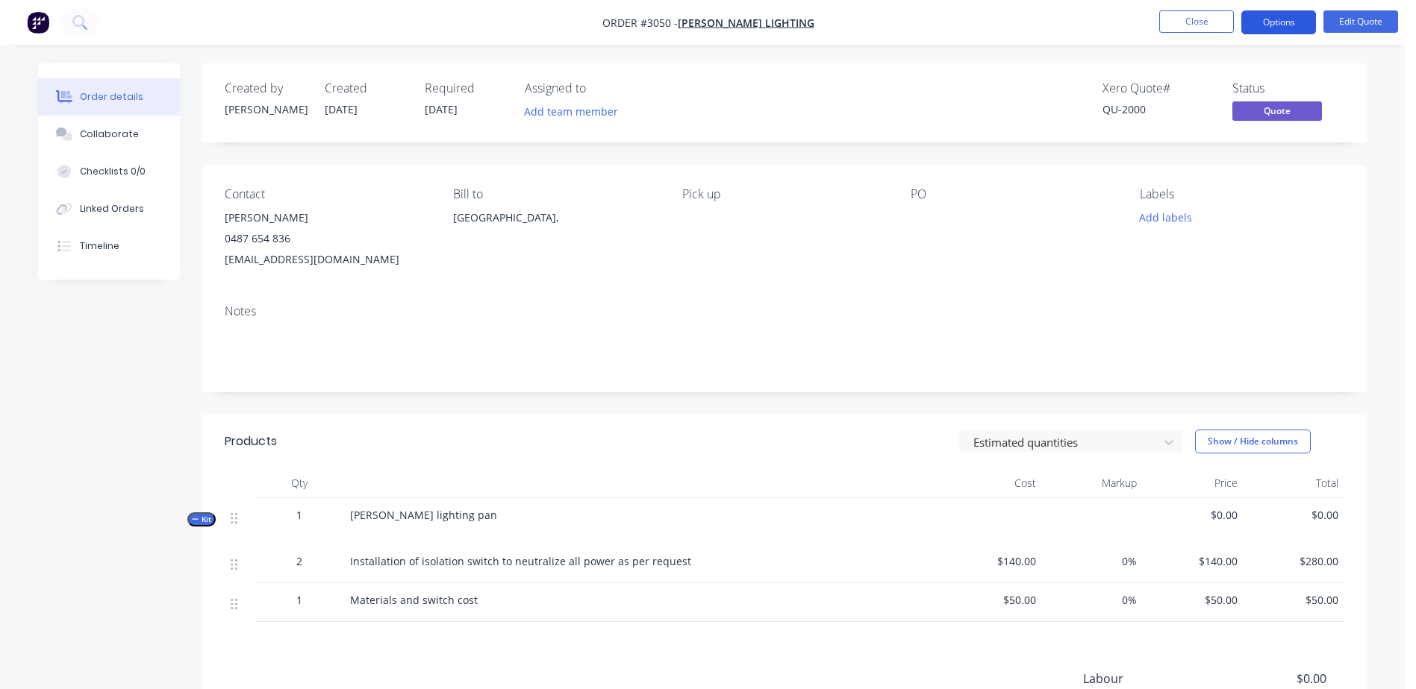
click at [1309, 19] on button "Options" at bounding box center [1278, 22] width 75 height 24
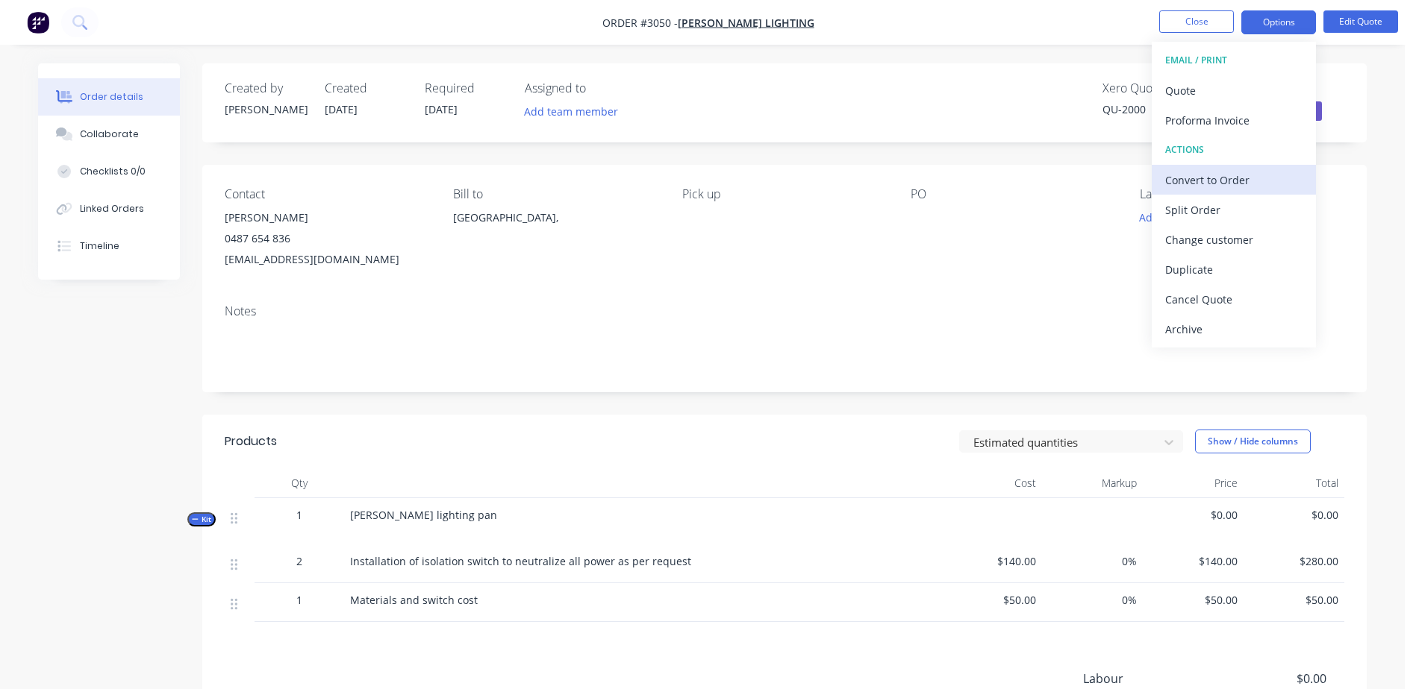
click at [1245, 184] on div "Convert to Order" at bounding box center [1233, 180] width 137 height 22
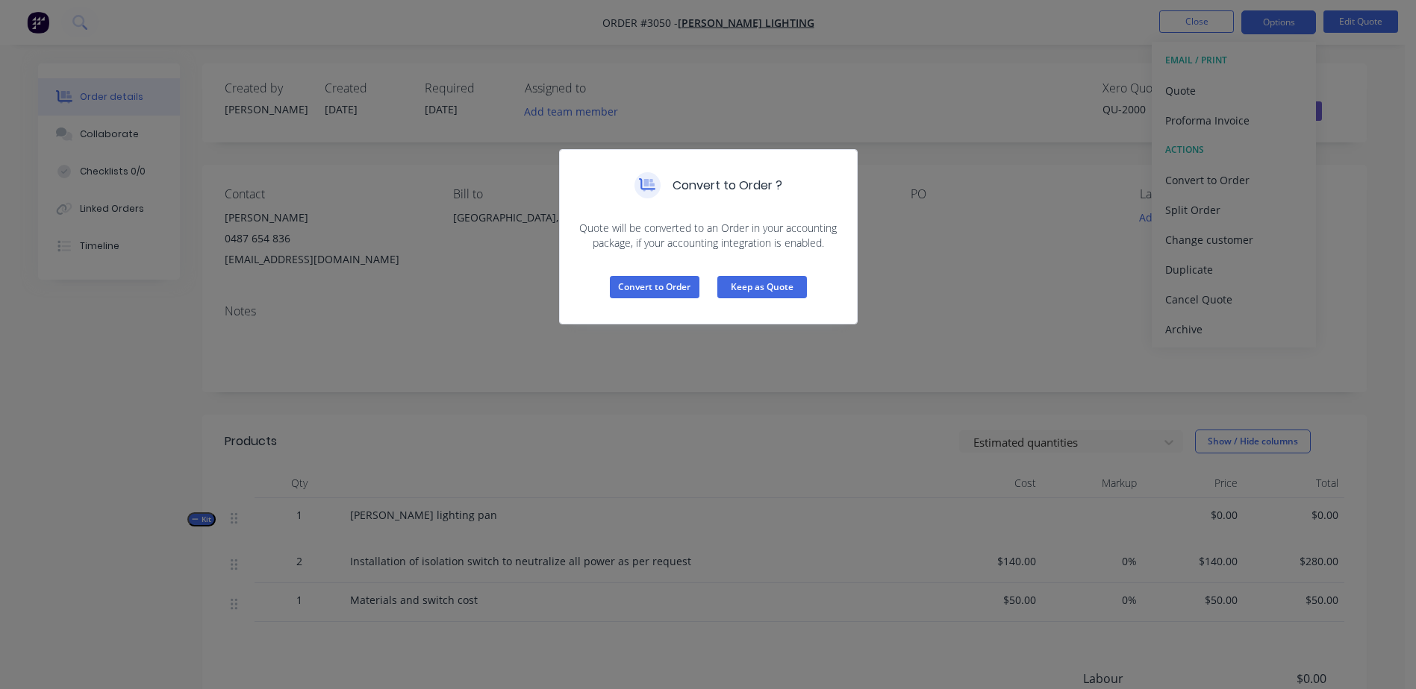
click at [792, 289] on button "Keep as Quote" at bounding box center [762, 287] width 90 height 22
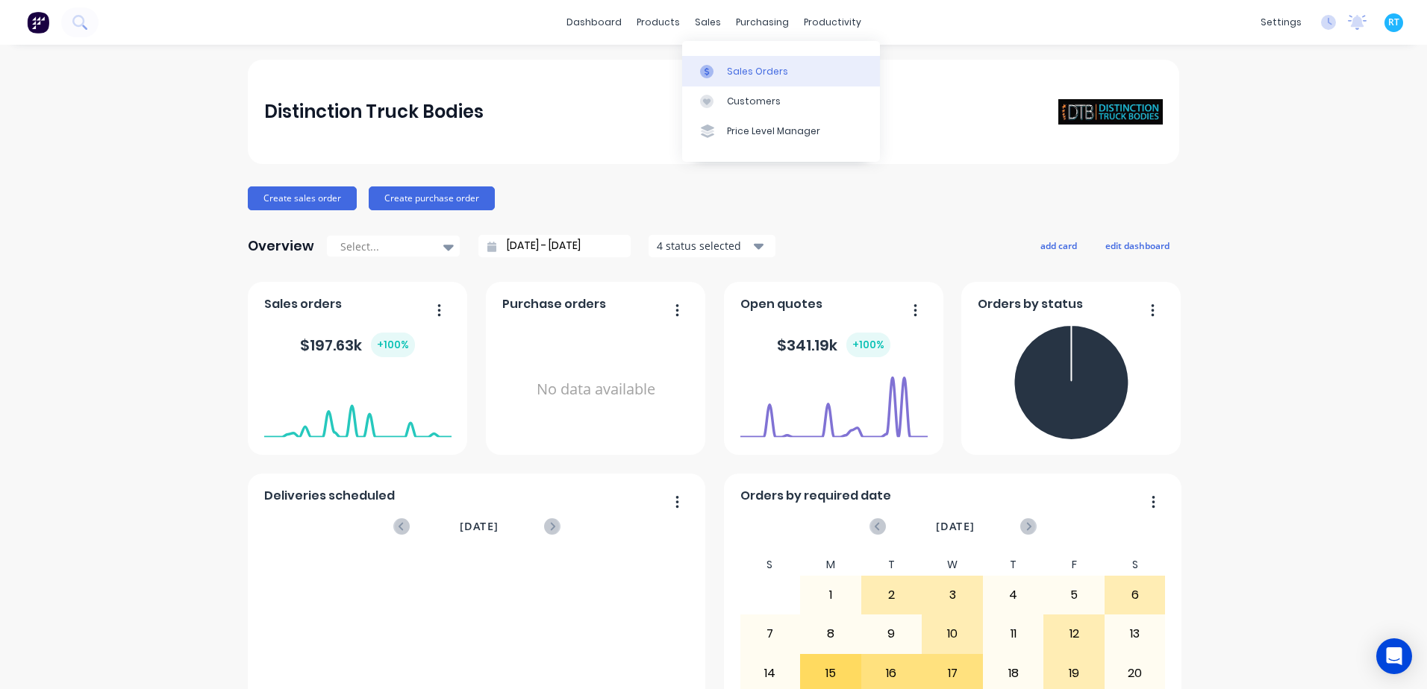
click at [719, 61] on link "Sales Orders" at bounding box center [781, 71] width 198 height 30
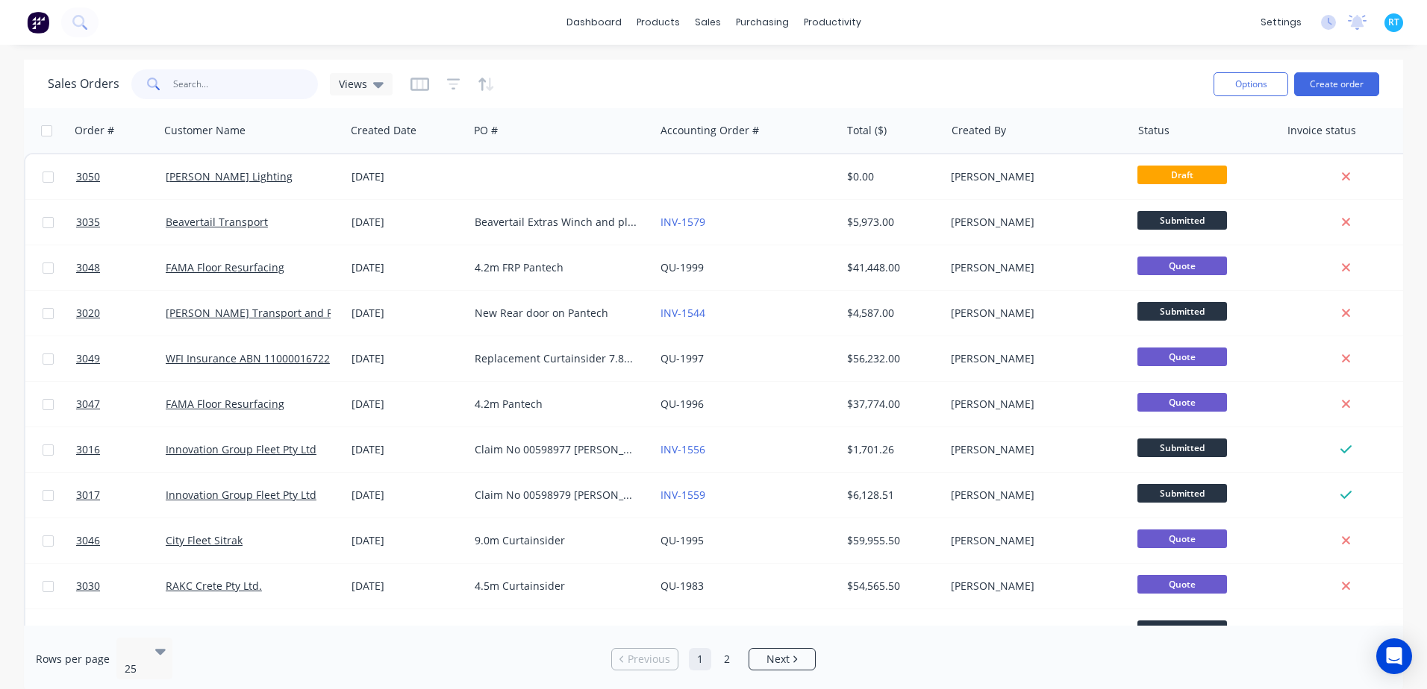
click at [196, 86] on input "text" at bounding box center [246, 84] width 146 height 30
type input "selwood"
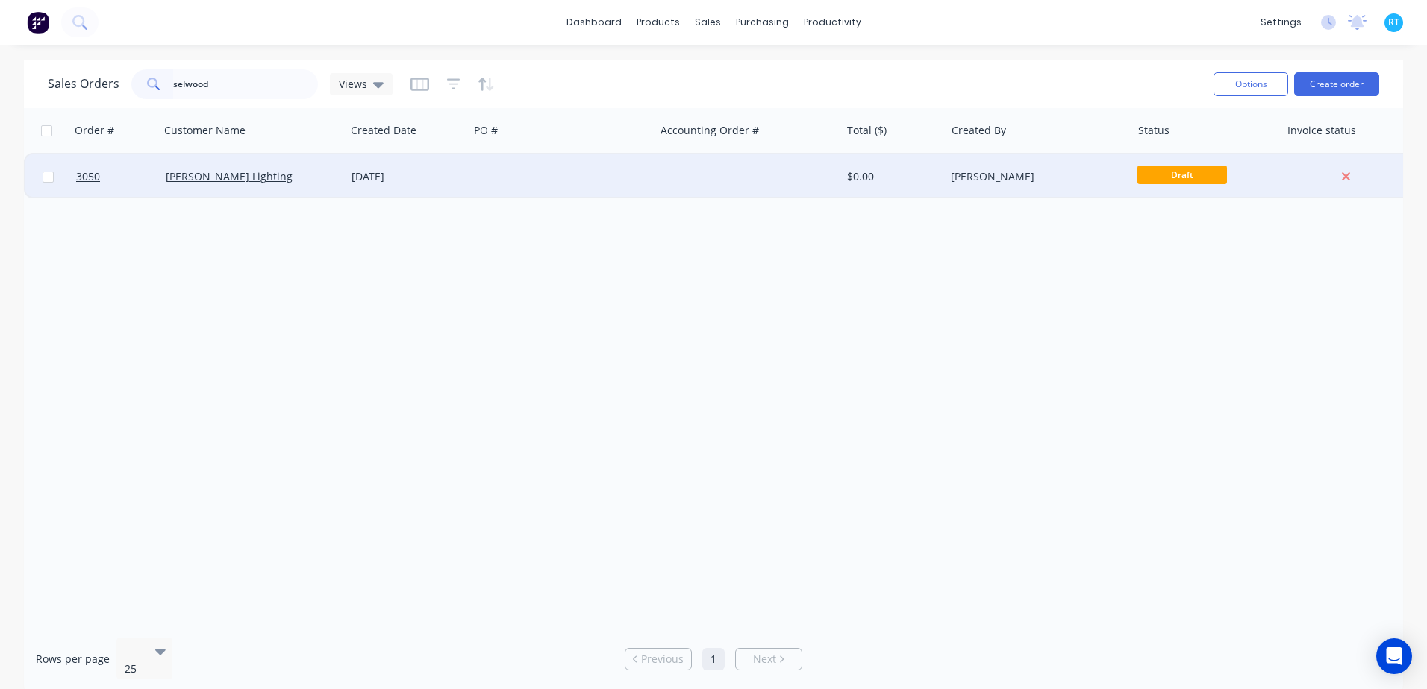
click at [227, 190] on div "[PERSON_NAME] Lighting" at bounding box center [253, 176] width 186 height 45
